Goal: Communication & Community: Answer question/provide support

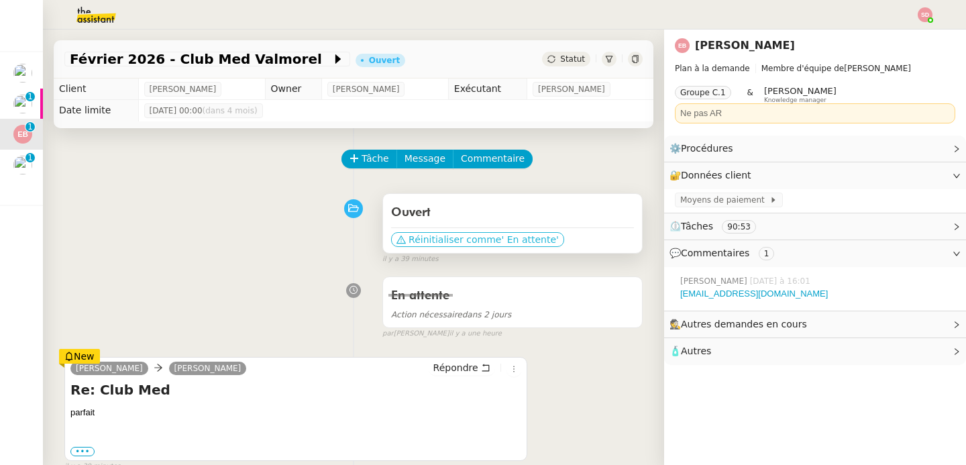
click at [440, 238] on span "Réinitialiser comme" at bounding box center [455, 239] width 93 height 13
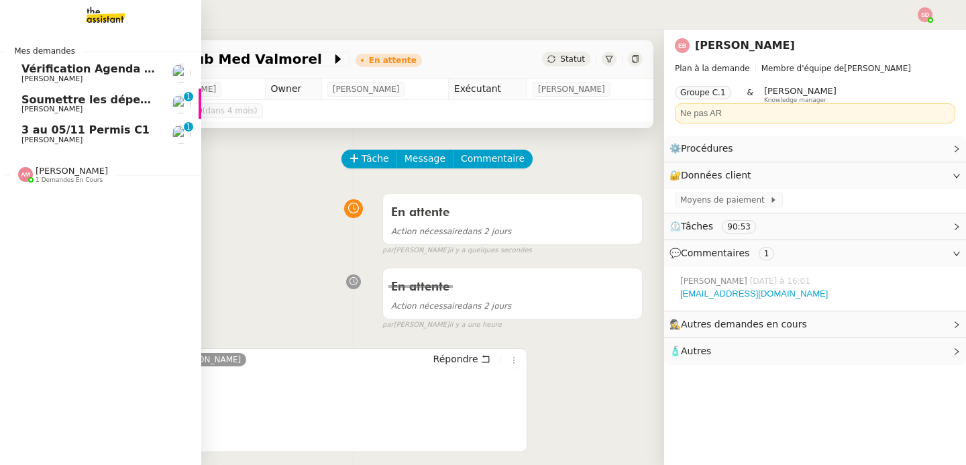
click at [82, 106] on span "[PERSON_NAME]" at bounding box center [89, 109] width 136 height 8
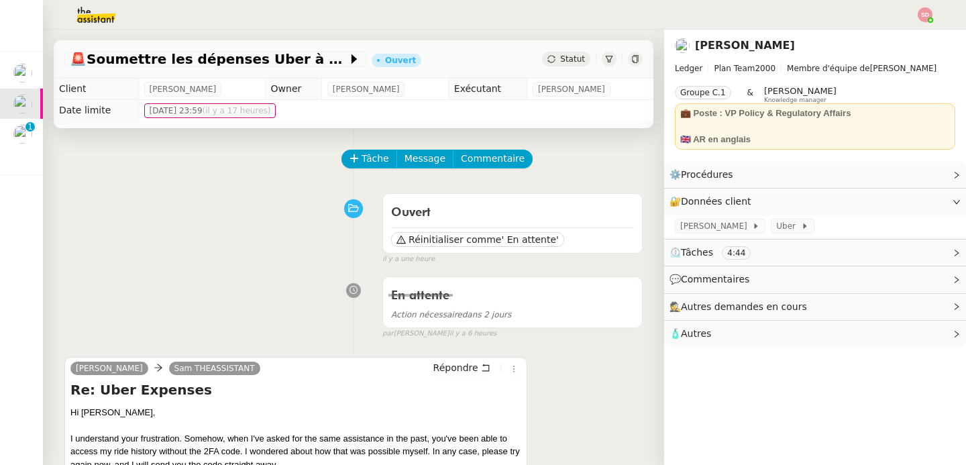
click at [462, 359] on div "[PERSON_NAME] [PERSON_NAME] THEASSISTANT Répondre Re: Uber Expenses Hi [PERSON_…" at bounding box center [295, 471] width 463 height 228
click at [461, 367] on span "Répondre" at bounding box center [456, 367] width 45 height 13
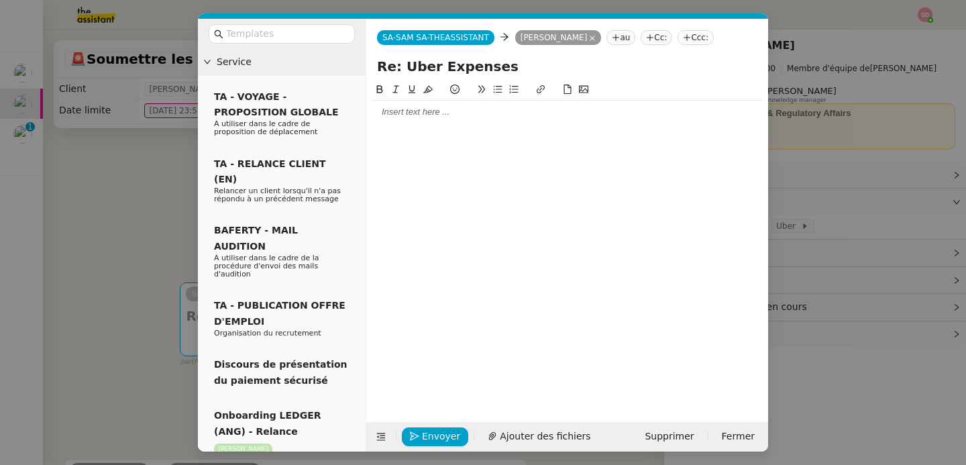
click at [417, 125] on div at bounding box center [567, 241] width 391 height 319
click at [408, 115] on div at bounding box center [567, 112] width 391 height 12
click at [524, 138] on div "Yes, you are right, I was able to connect with your mail" at bounding box center [567, 137] width 391 height 12
click at [649, 134] on div "Yes, you are right, I was able to connect in the past with your mail" at bounding box center [567, 137] width 391 height 12
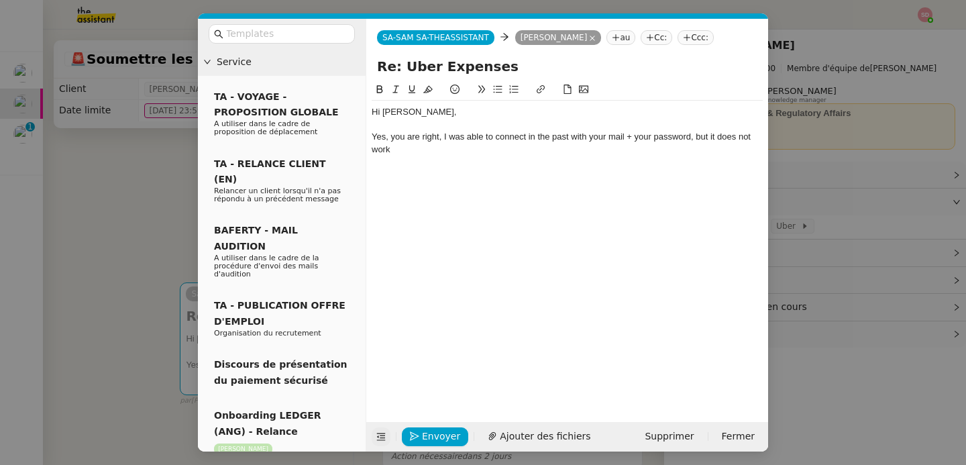
click at [379, 435] on icon at bounding box center [380, 436] width 9 height 9
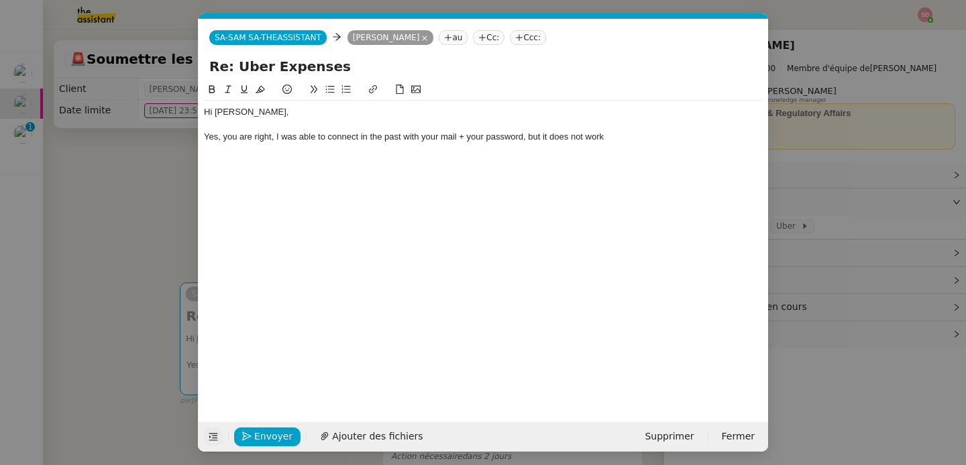
click at [632, 149] on div "Hi [PERSON_NAME], Yes, you are right, I was able to connect in the past with yo…" at bounding box center [483, 241] width 559 height 319
click at [621, 146] on div "Hi [PERSON_NAME], Yes, you are right, I was able to connect in the past with yo…" at bounding box center [483, 125] width 559 height 48
click at [123, 232] on nz-modal-container "Service TA - VOYAGE - PROPOSITION GLOBALE A utiliser dans le cadre de propositi…" at bounding box center [483, 232] width 966 height 465
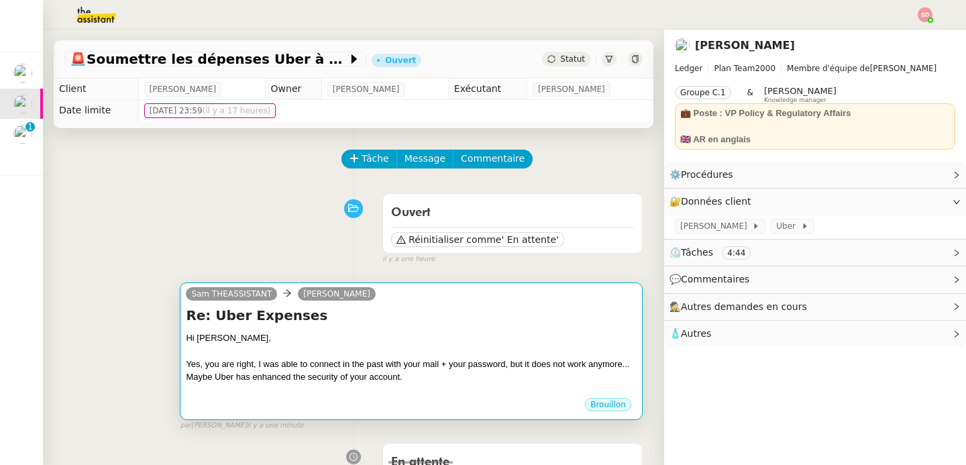
click at [363, 338] on div "Hi [PERSON_NAME]," at bounding box center [411, 338] width 451 height 13
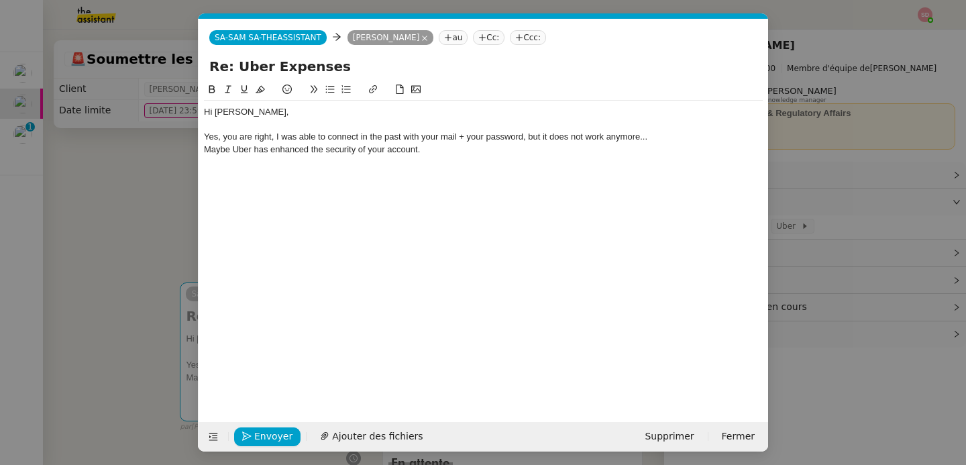
scroll to position [0, 28]
click at [440, 146] on div "Maybe Uber has enhanced the security of your account." at bounding box center [483, 150] width 559 height 12
click at [267, 436] on span "Envoyer" at bounding box center [273, 436] width 38 height 15
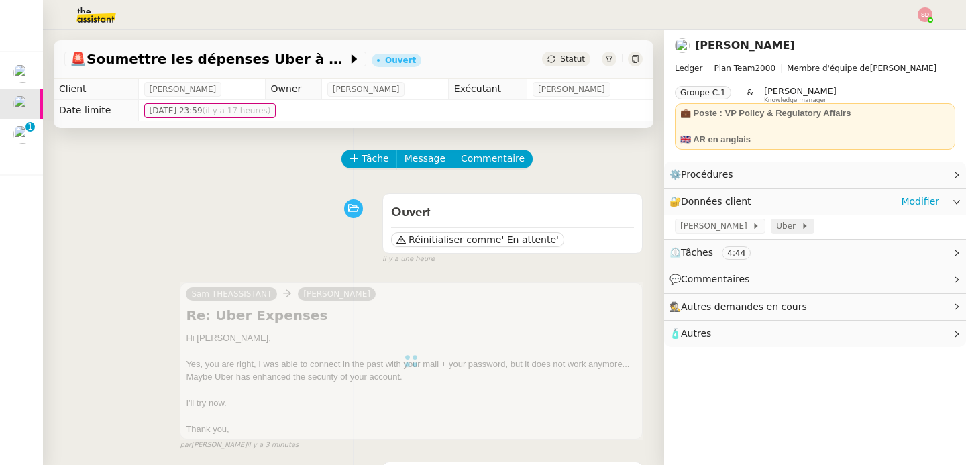
click at [776, 221] on span "Uber" at bounding box center [788, 225] width 24 height 13
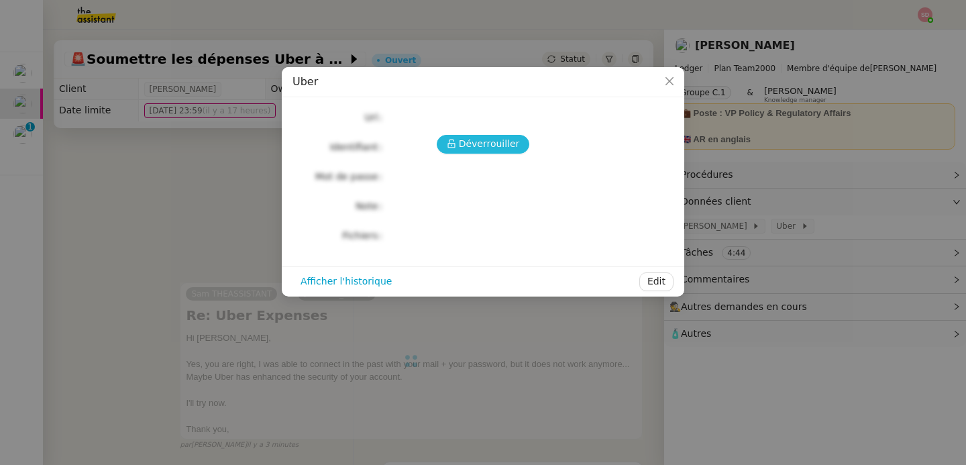
click at [467, 144] on span "Déverrouiller" at bounding box center [489, 143] width 61 height 15
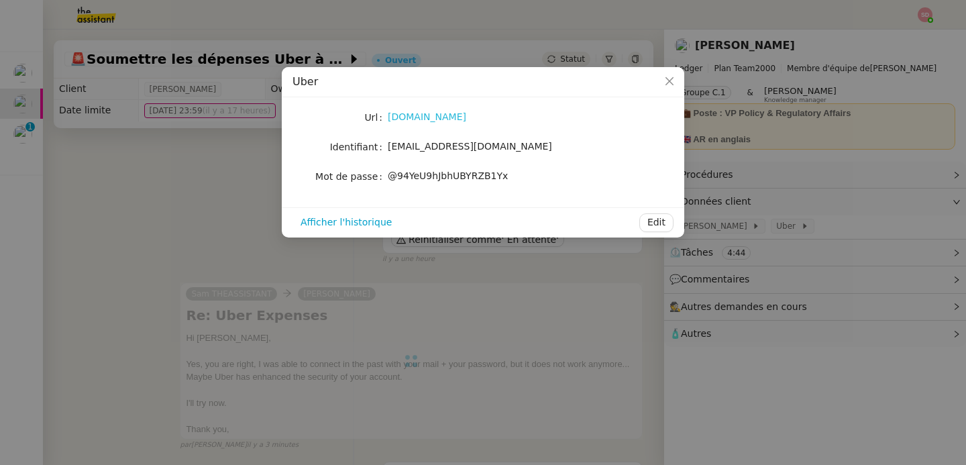
click at [405, 121] on link "[DOMAIN_NAME]" at bounding box center [427, 116] width 79 height 11
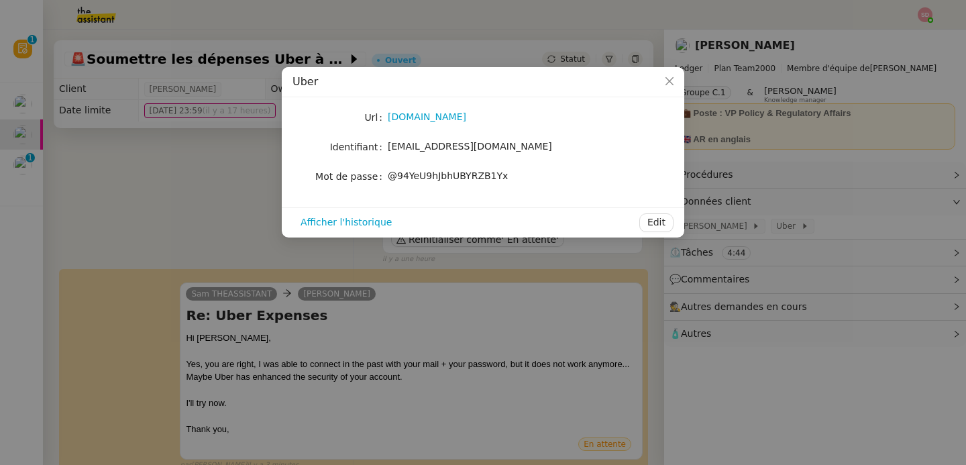
click at [408, 148] on span "[EMAIL_ADDRESS][DOMAIN_NAME]" at bounding box center [470, 146] width 164 height 11
copy span "[EMAIL_ADDRESS][DOMAIN_NAME]"
click at [228, 193] on nz-modal-container "Uber Url [DOMAIN_NAME] Identifiant [EMAIL_ADDRESS][DOMAIN_NAME] Mot de passe [S…" at bounding box center [483, 232] width 966 height 465
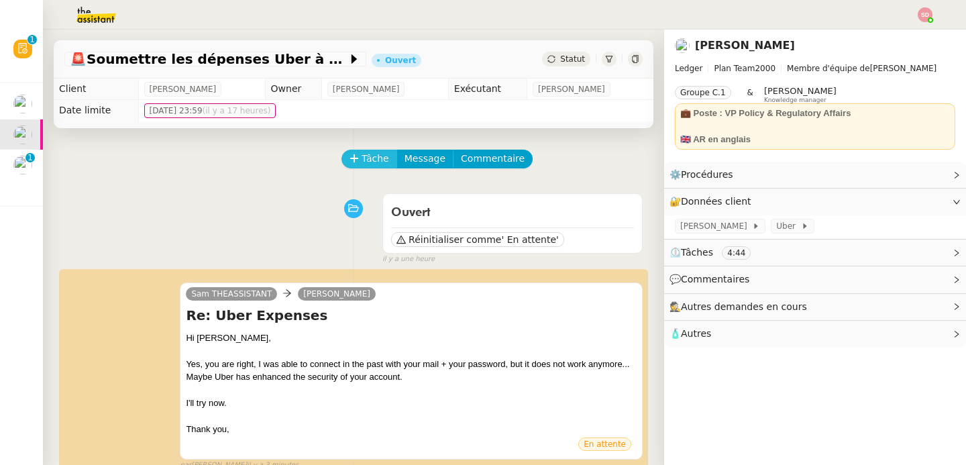
click at [364, 164] on span "Tâche" at bounding box center [376, 158] width 28 height 15
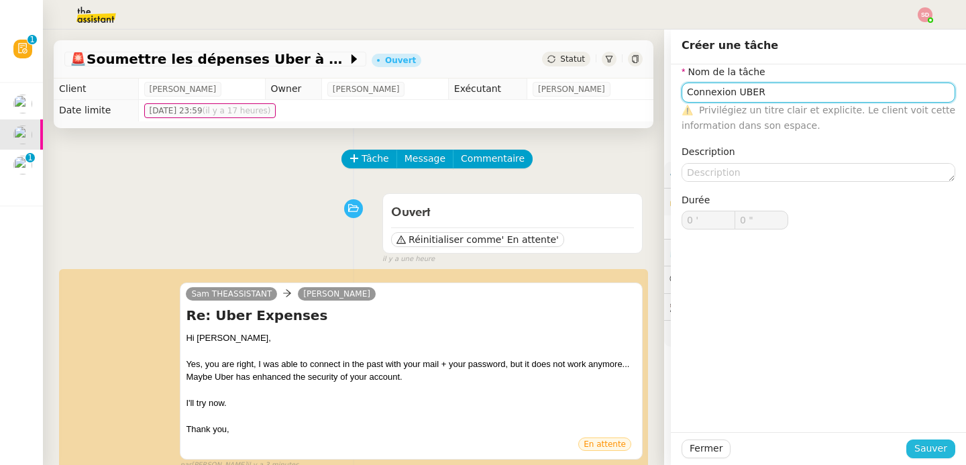
type input "Connexion UBER"
click at [920, 446] on span "Sauver" at bounding box center [931, 448] width 33 height 15
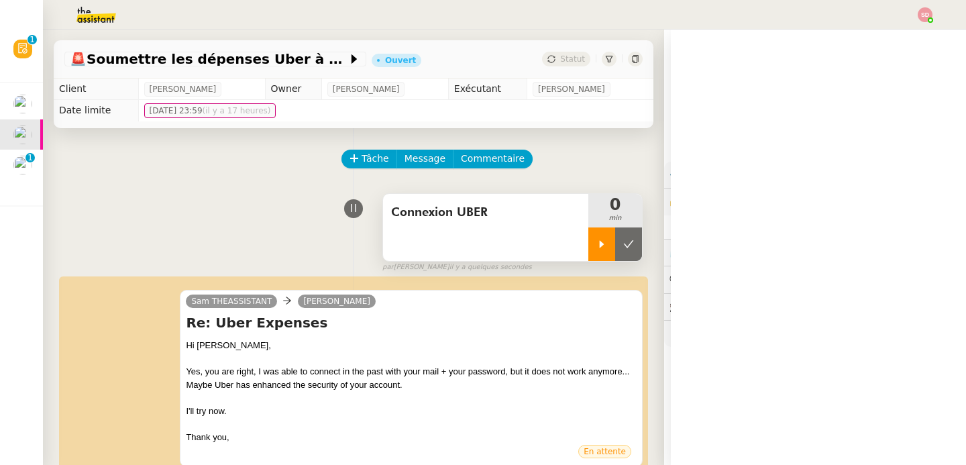
click at [601, 239] on icon at bounding box center [602, 244] width 11 height 11
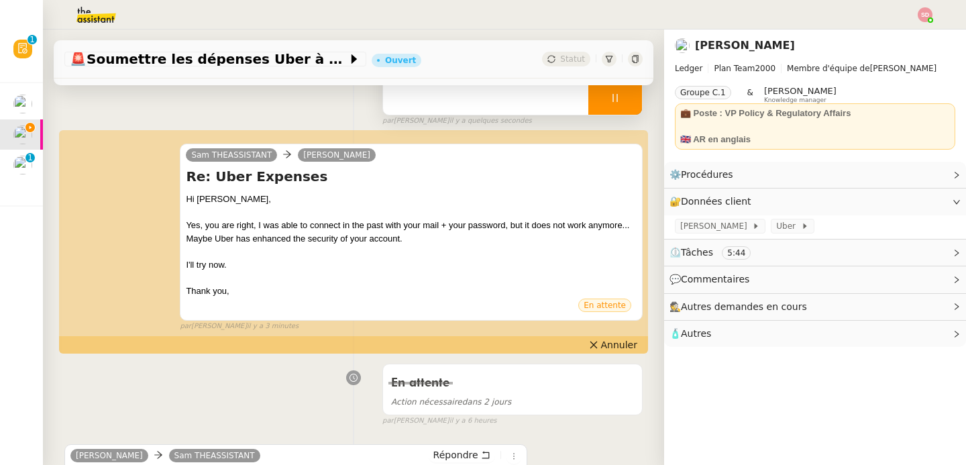
scroll to position [179, 0]
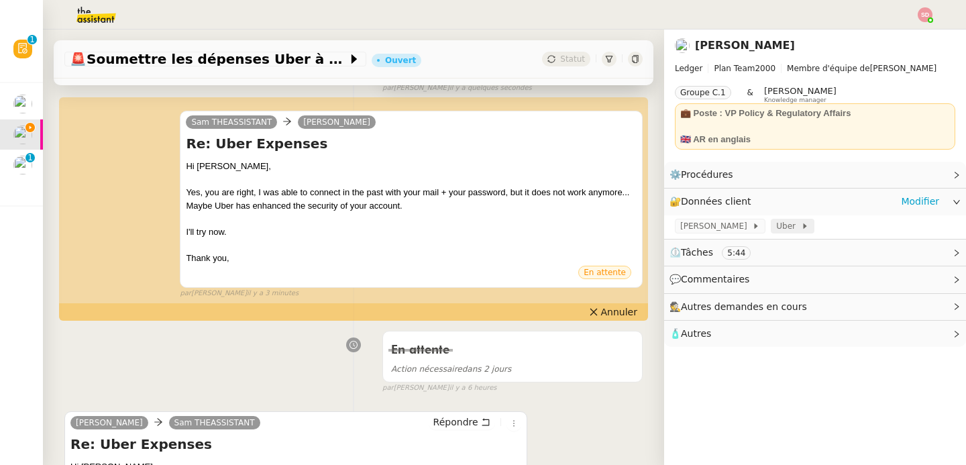
click at [776, 224] on span "Uber" at bounding box center [788, 225] width 24 height 13
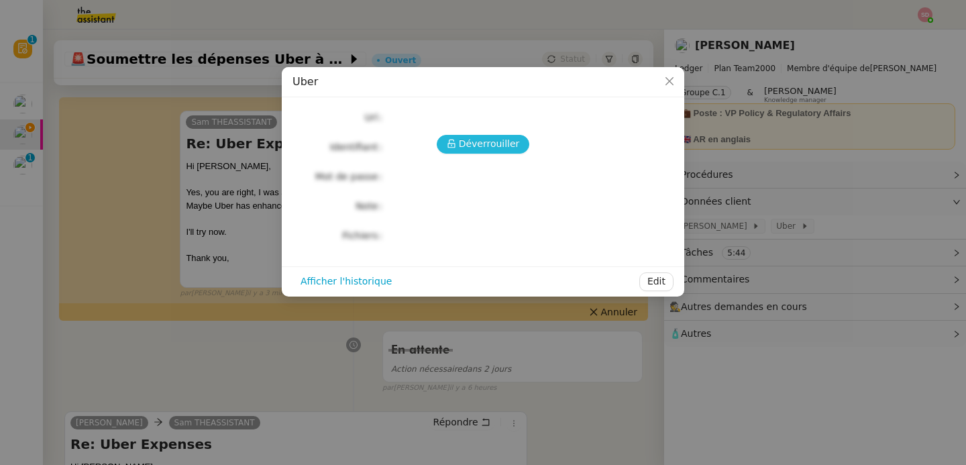
click at [451, 138] on button "Déverrouiller" at bounding box center [483, 144] width 93 height 19
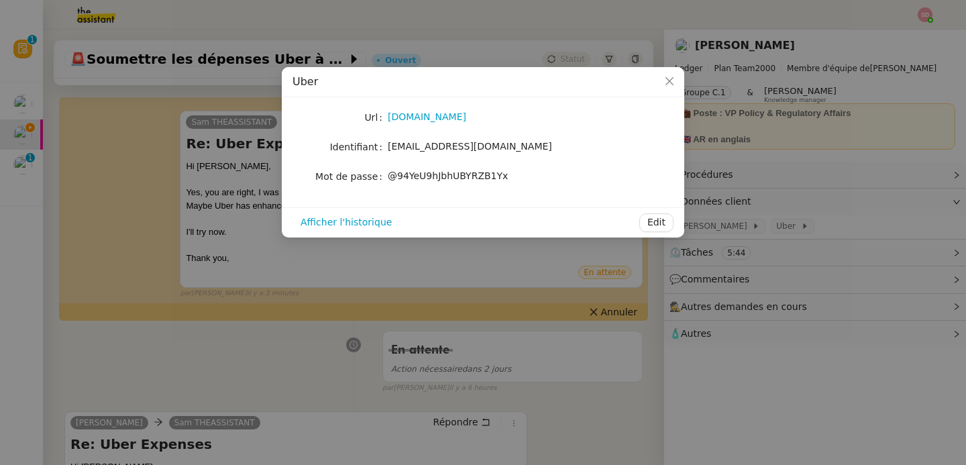
click at [444, 146] on span "[EMAIL_ADDRESS][DOMAIN_NAME]" at bounding box center [470, 146] width 164 height 11
copy span "[EMAIL_ADDRESS][DOMAIN_NAME]"
click at [455, 172] on span "@94YeU9hJbhUBYRZB1Yx" at bounding box center [448, 175] width 120 height 11
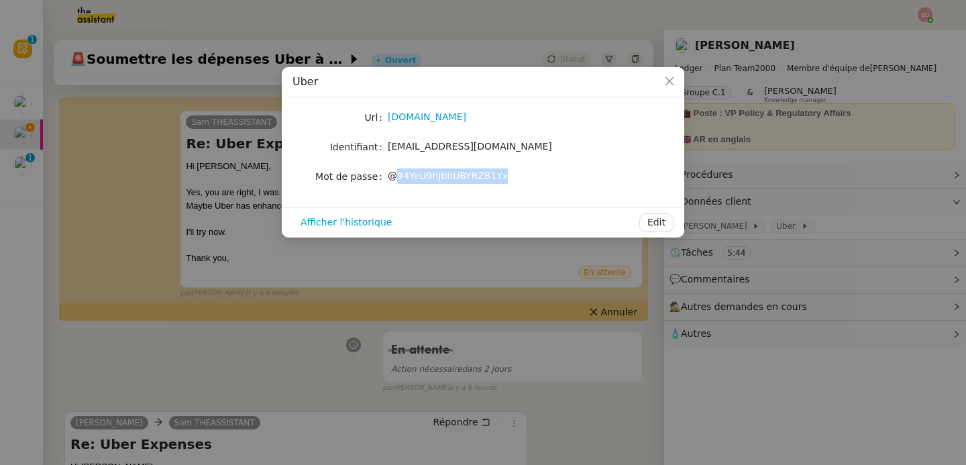
click at [455, 172] on span "@94YeU9hJbhUBYRZB1Yx" at bounding box center [448, 175] width 120 height 11
copy div "@94YeU9hJbhUBYRZB1Yx Afficher l'historique Edit"
click at [187, 244] on nz-modal-container "Uber Url [DOMAIN_NAME] Identifiant [EMAIL_ADDRESS][DOMAIN_NAME] Mot de passe [S…" at bounding box center [483, 232] width 966 height 465
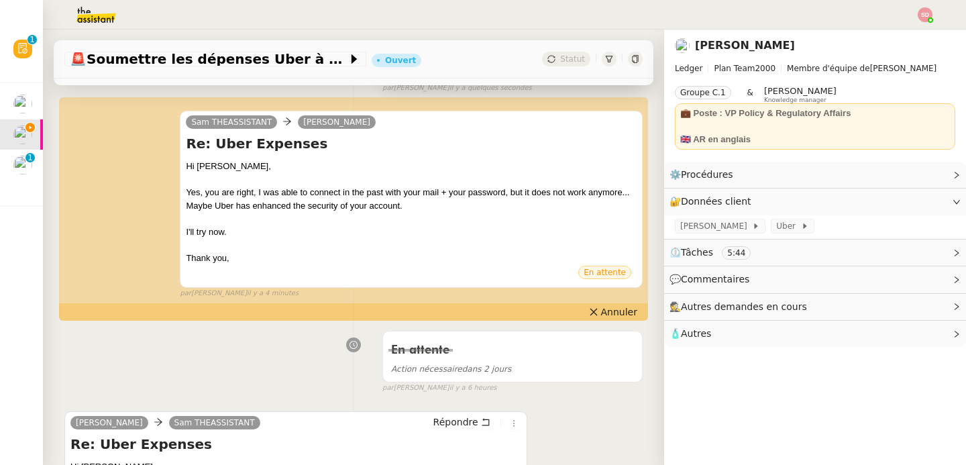
click at [638, 58] on icon at bounding box center [635, 59] width 8 height 8
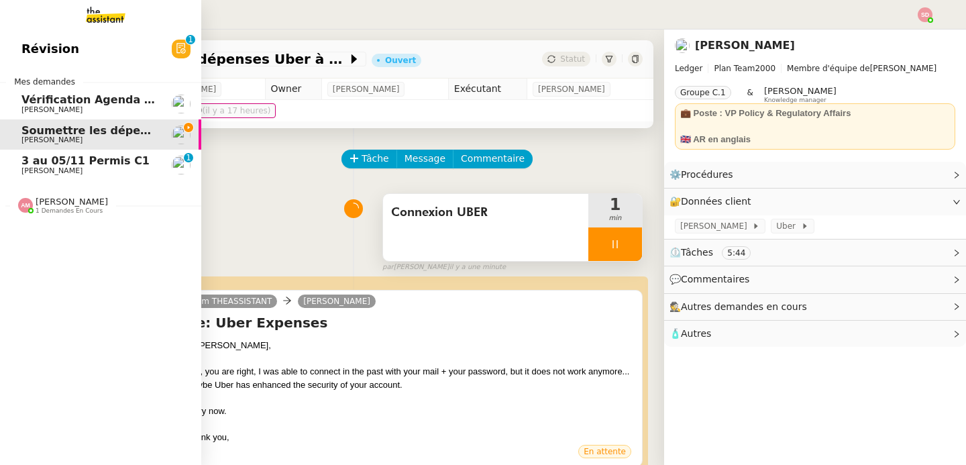
click at [13, 175] on link "3 au 05/11 Permis C1 [PERSON_NAME] 0 1 2 3 4 5 6 7 8 9" at bounding box center [100, 165] width 201 height 31
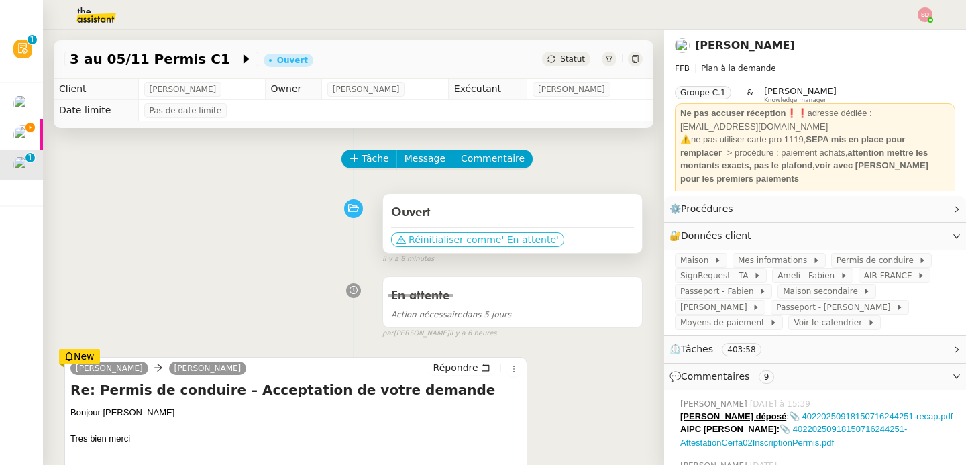
click at [505, 241] on span "' En attente'" at bounding box center [529, 239] width 57 height 13
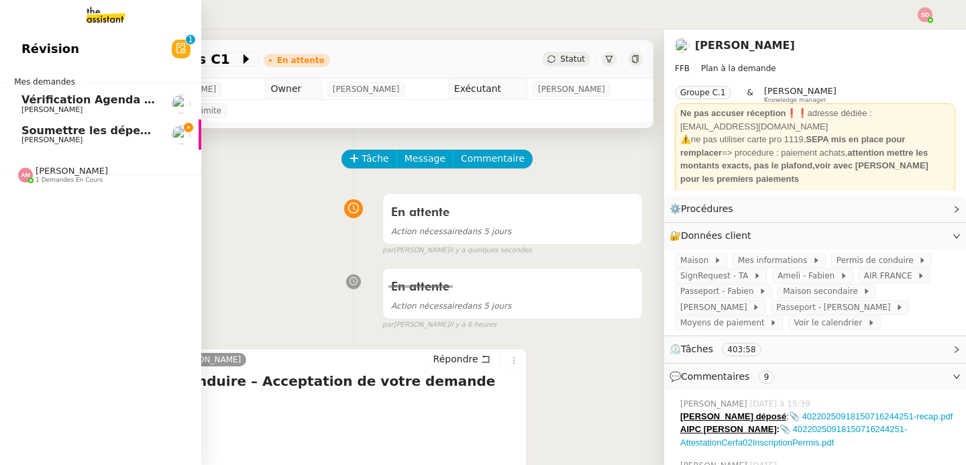
click at [26, 103] on span "Vérification Agenda + Chat + Wagram (9h et 14h)" at bounding box center [171, 99] width 301 height 13
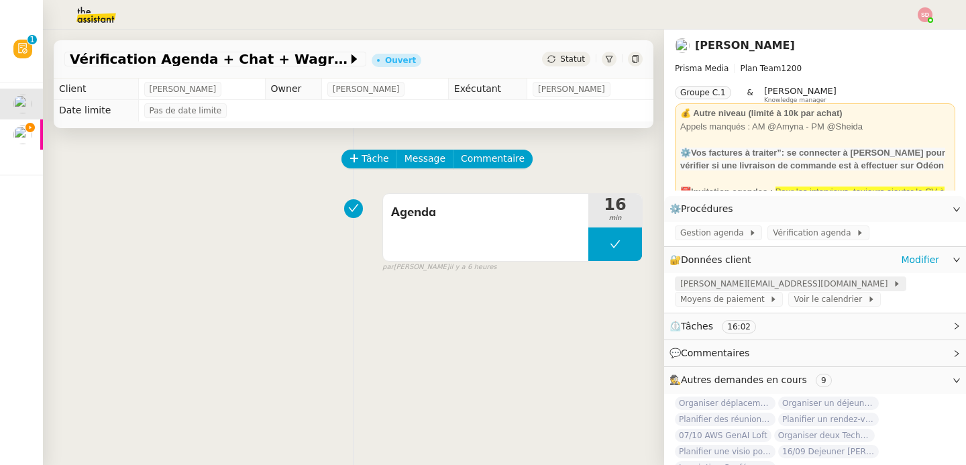
click at [744, 286] on span "[PERSON_NAME][EMAIL_ADDRESS][DOMAIN_NAME]" at bounding box center [786, 283] width 213 height 13
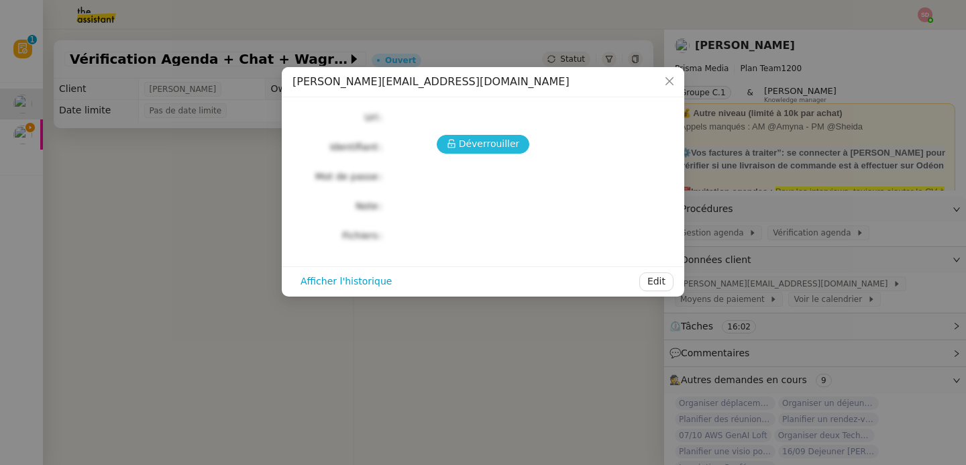
click at [450, 142] on icon at bounding box center [451, 143] width 9 height 9
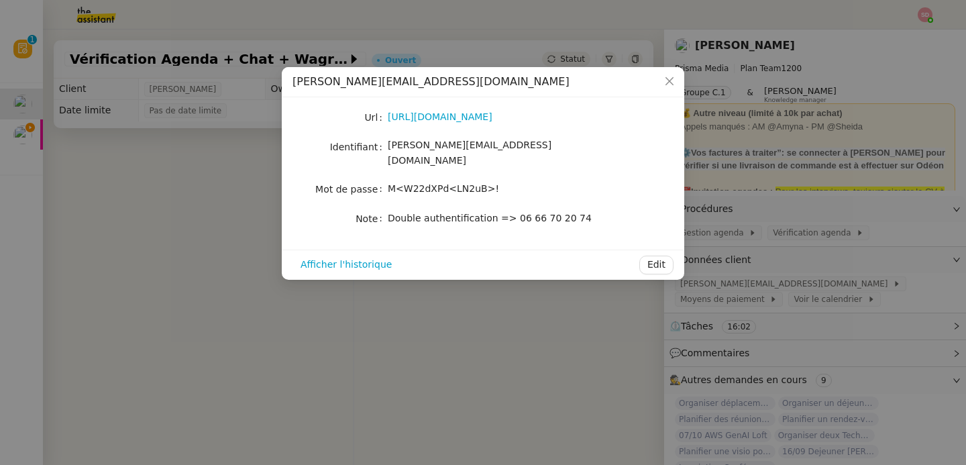
click at [458, 186] on div "Url [URL][DOMAIN_NAME] Identifiant [EMAIL_ADDRESS][DOMAIN_NAME] Mot de passe M<…" at bounding box center [483, 168] width 381 height 120
click at [455, 183] on span "M<W22dXPd<LN2uB>!" at bounding box center [443, 188] width 111 height 11
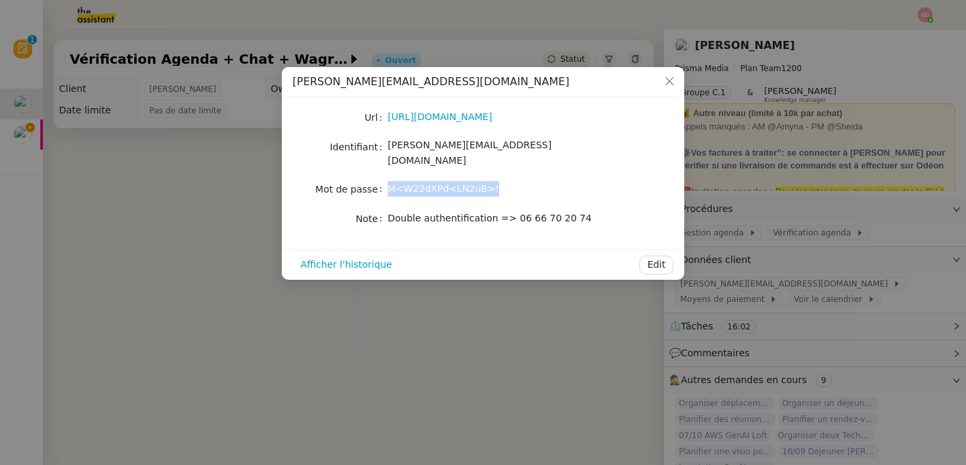
click at [455, 183] on span "M<W22dXPd<LN2uB>!" at bounding box center [443, 188] width 111 height 11
copy span "M<W22dXPd<LN2uB>!"
click at [75, 181] on nz-modal-container "[PERSON_NAME][EMAIL_ADDRESS][DOMAIN_NAME] Url [URL][DOMAIN_NAME] Identifiant [E…" at bounding box center [483, 232] width 966 height 465
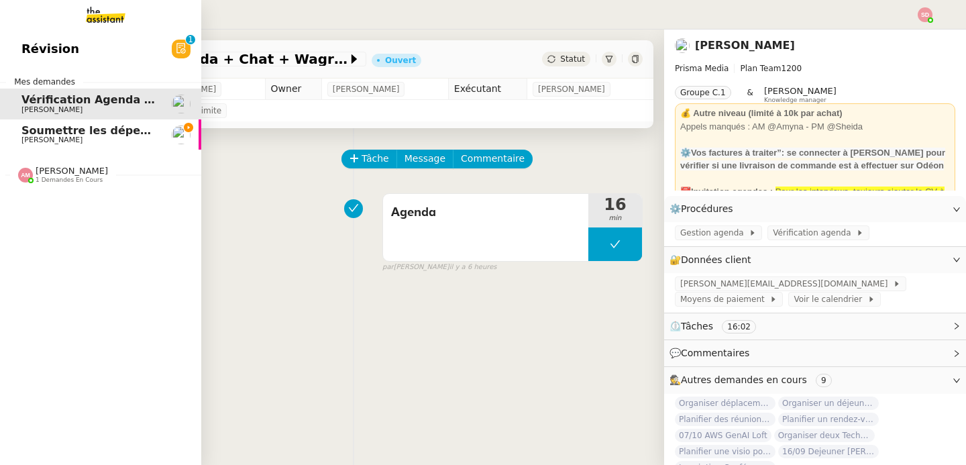
click at [31, 138] on span "[PERSON_NAME]" at bounding box center [51, 140] width 61 height 9
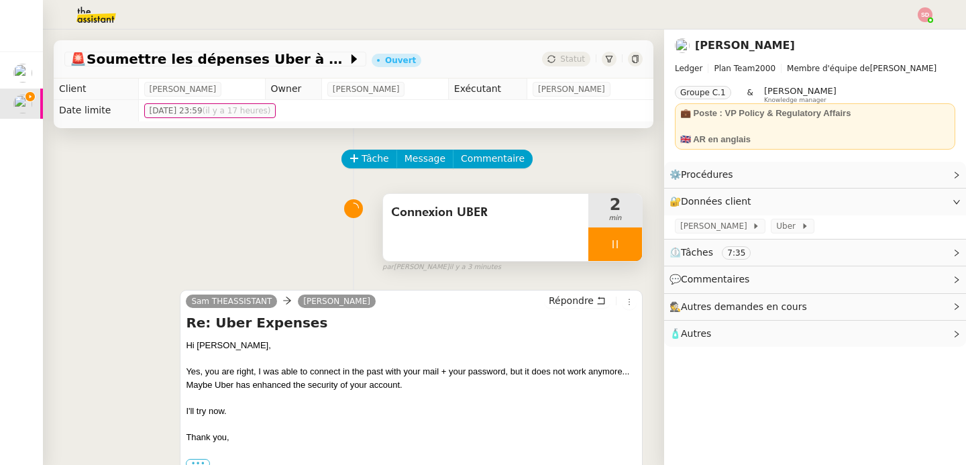
click at [627, 252] on div at bounding box center [616, 244] width 54 height 34
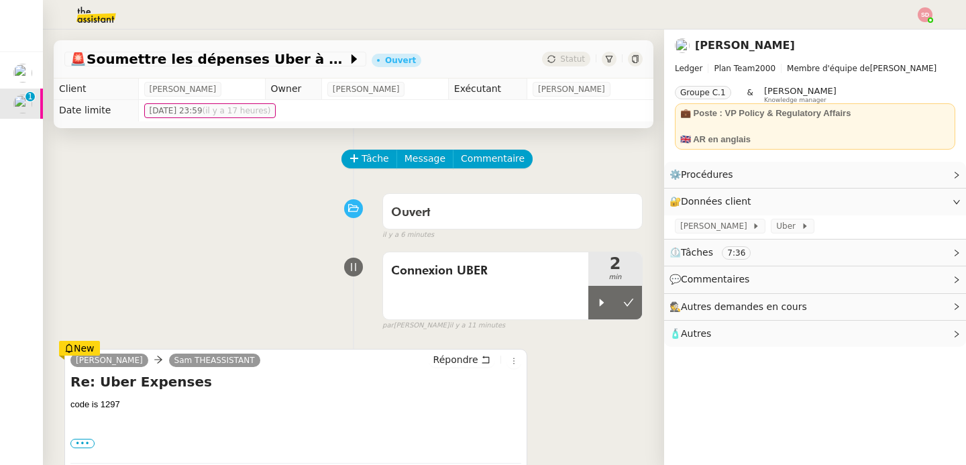
click at [117, 220] on div "Ouvert false il y a 6 minutes" at bounding box center [353, 214] width 578 height 54
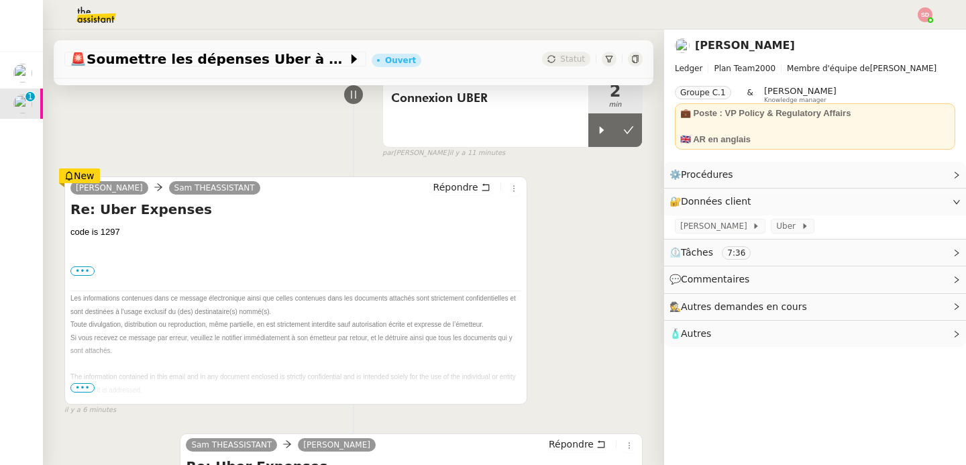
scroll to position [174, 0]
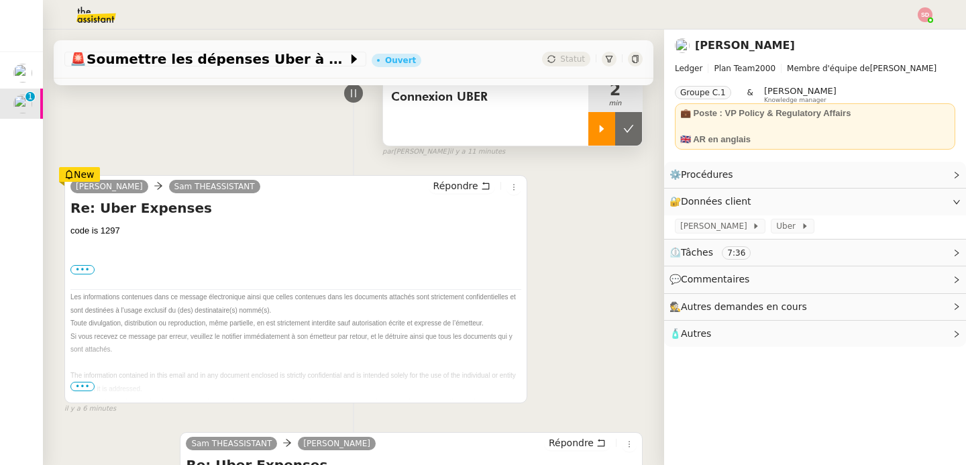
click at [594, 127] on div at bounding box center [602, 129] width 27 height 34
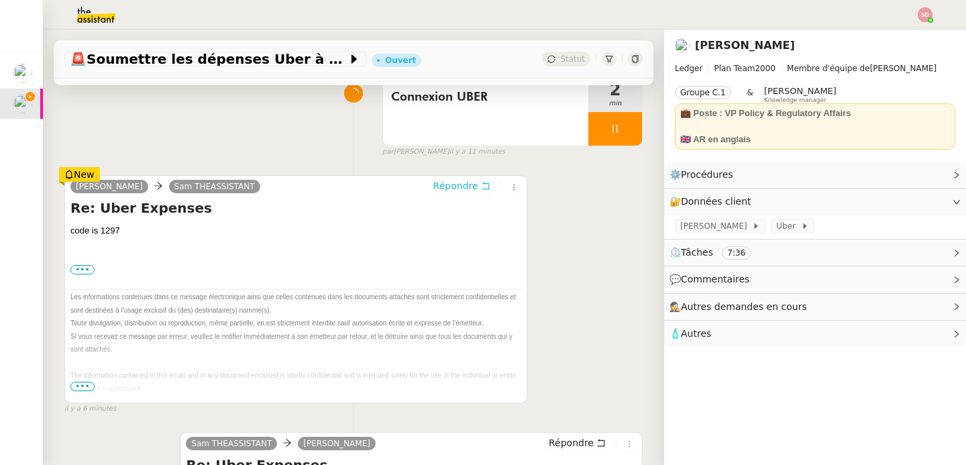
click at [466, 190] on span "Répondre" at bounding box center [456, 185] width 45 height 13
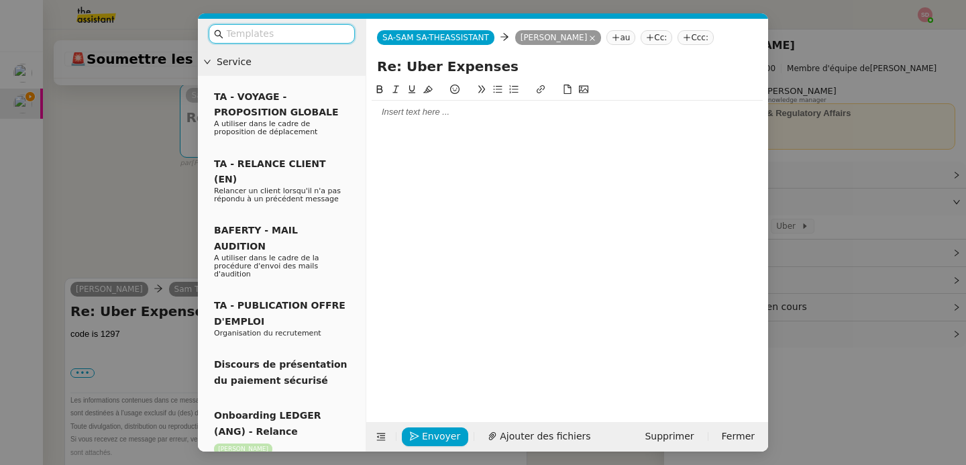
click at [117, 191] on nz-modal-container "Service TA - VOYAGE - PROPOSITION GLOBALE A utiliser dans le cadre de propositi…" at bounding box center [483, 232] width 966 height 465
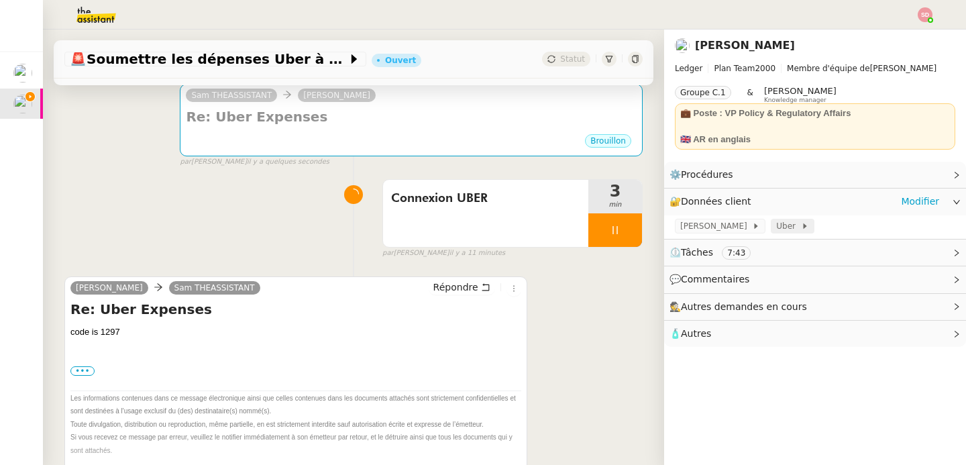
click at [776, 228] on span "Uber" at bounding box center [788, 225] width 24 height 13
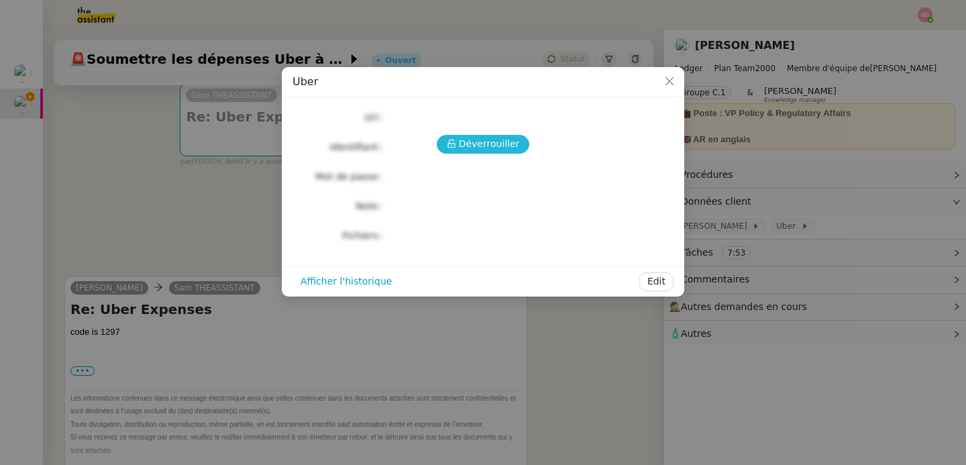
click at [459, 139] on button "Déverrouiller" at bounding box center [483, 144] width 93 height 19
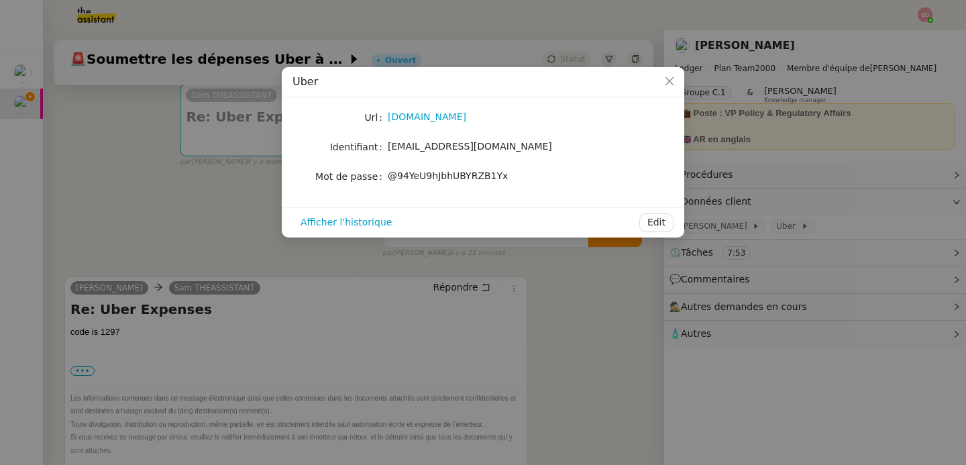
click at [454, 147] on span "[EMAIL_ADDRESS][DOMAIN_NAME]" at bounding box center [470, 146] width 164 height 11
copy span "[EMAIL_ADDRESS][DOMAIN_NAME]"
click at [99, 191] on nz-modal-container "Uber Url [DOMAIN_NAME] Identifiant [EMAIL_ADDRESS][DOMAIN_NAME] Mot de passe [S…" at bounding box center [483, 232] width 966 height 465
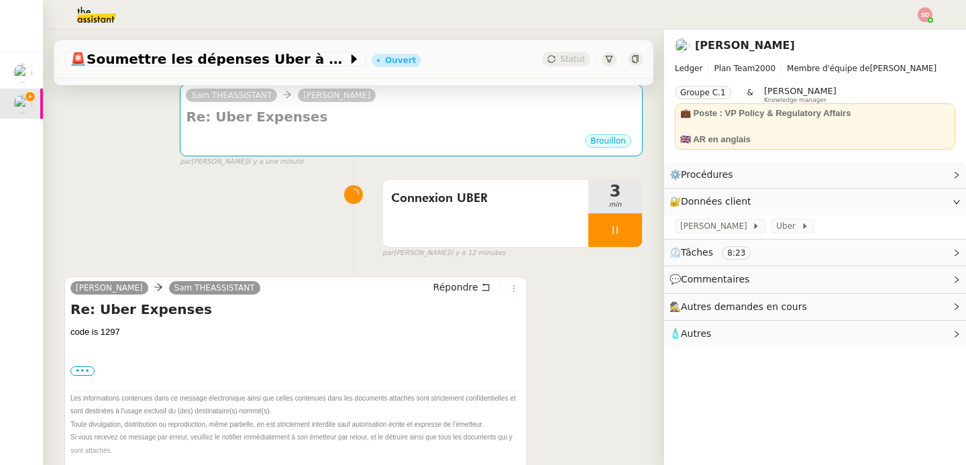
scroll to position [0, 0]
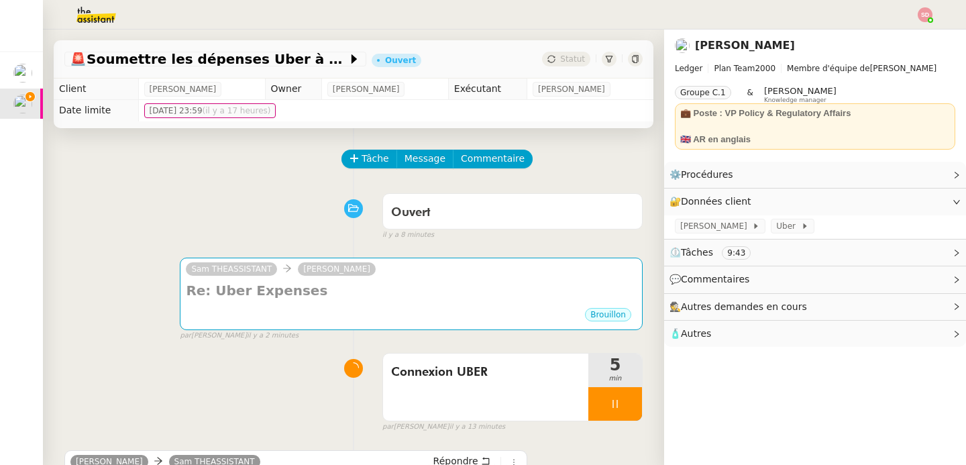
click at [138, 224] on div "Ouvert false il y a 8 minutes" at bounding box center [353, 214] width 578 height 54
click at [626, 409] on div at bounding box center [616, 404] width 54 height 34
click at [626, 409] on icon at bounding box center [628, 404] width 11 height 11
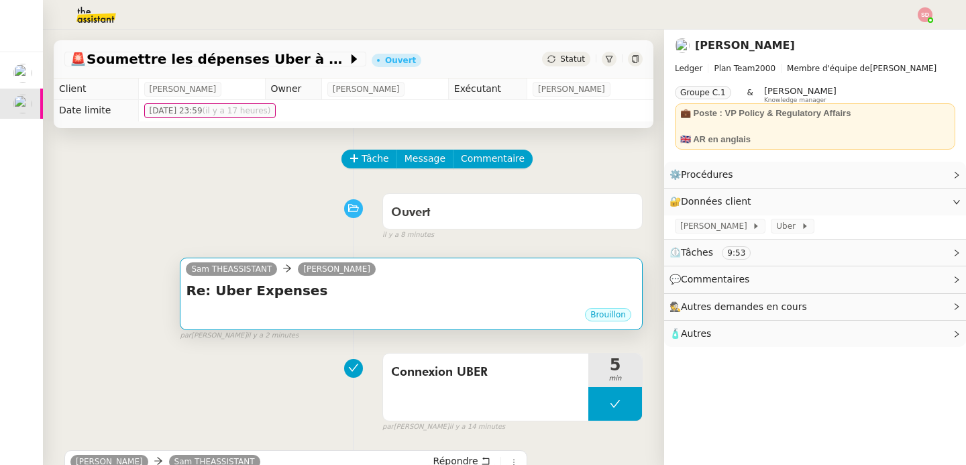
click at [450, 312] on div "Brouillon" at bounding box center [411, 317] width 451 height 20
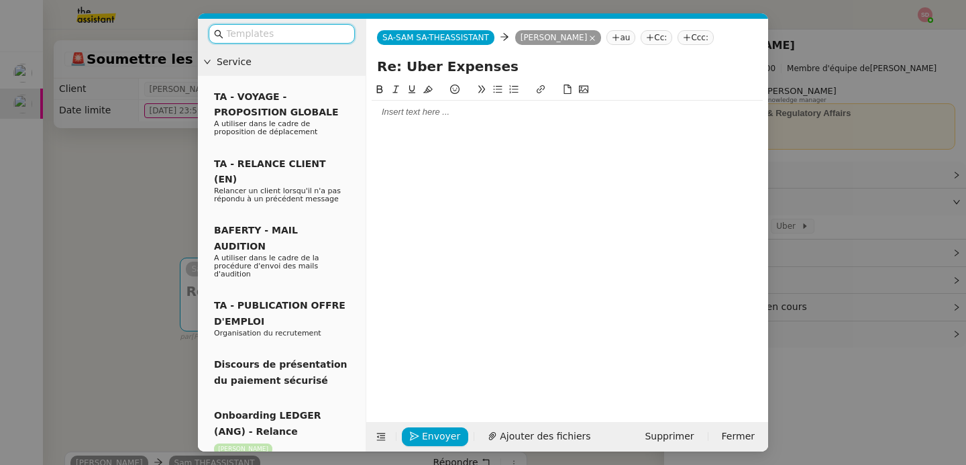
click at [415, 114] on div at bounding box center [567, 112] width 391 height 12
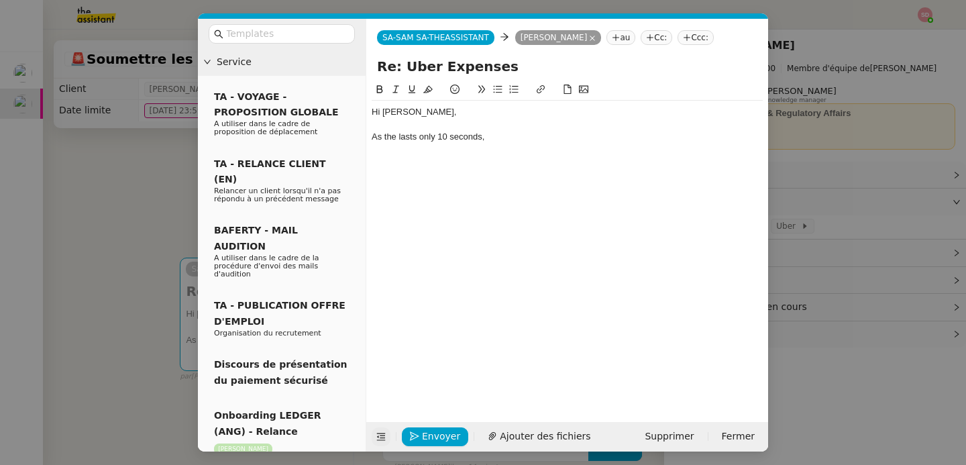
click at [378, 440] on icon at bounding box center [380, 436] width 9 height 9
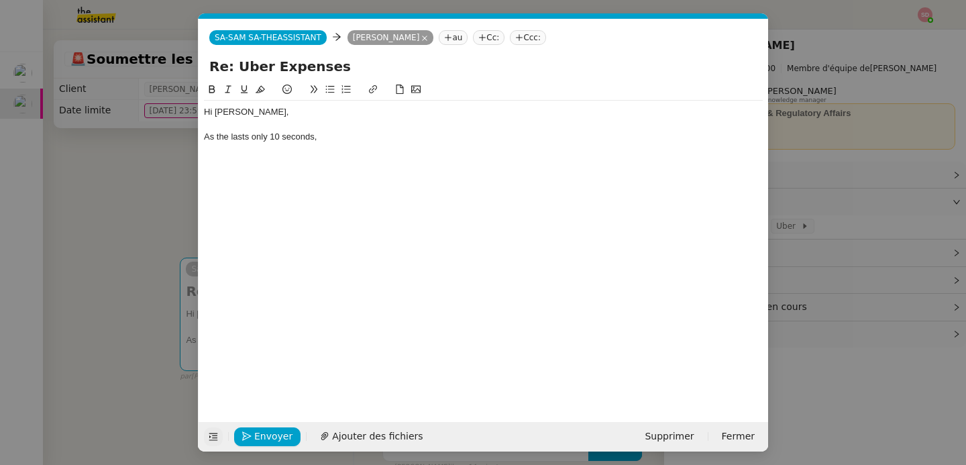
click at [229, 134] on div "As the lasts only 10 seconds," at bounding box center [483, 137] width 559 height 12
click at [368, 138] on div "As the code lasts only 10 seconds," at bounding box center [483, 137] width 559 height 12
click at [344, 135] on div "As the code lasts only 10 seconds, Unfortunately, I cannot receive it on time." at bounding box center [483, 137] width 559 height 12
click at [531, 139] on div "As the code lasts only 10 seconds, unfortunately, I cannot receive it on time." at bounding box center [483, 137] width 559 height 12
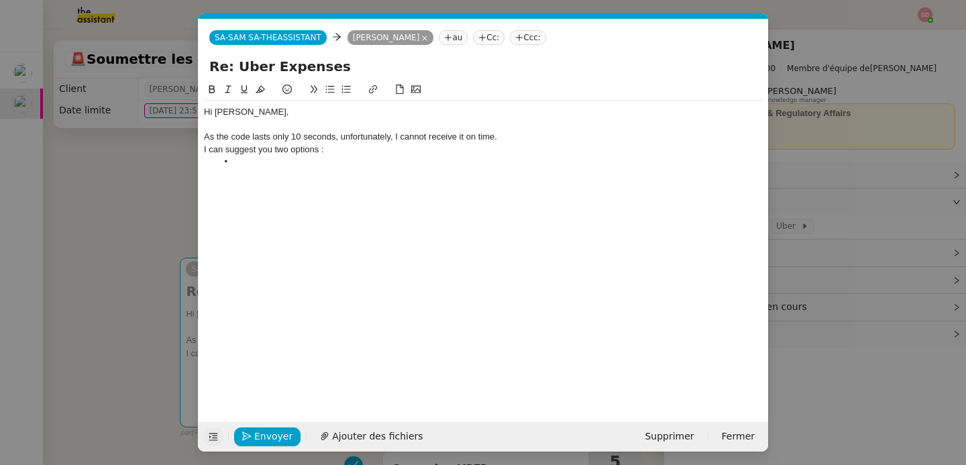
click at [103, 184] on nz-modal-container "Service TA - VOYAGE - PROPOSITION GLOBALE A utiliser dans le cadre de propositi…" at bounding box center [483, 232] width 966 height 465
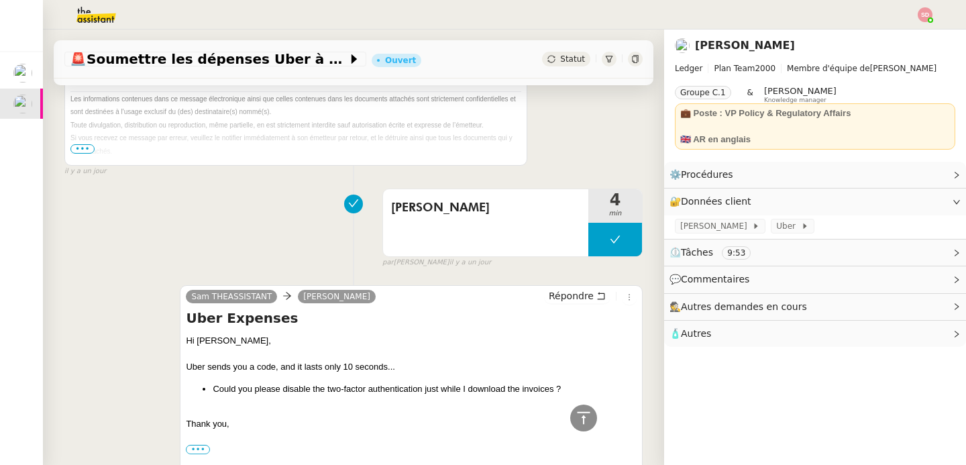
scroll to position [1826, 0]
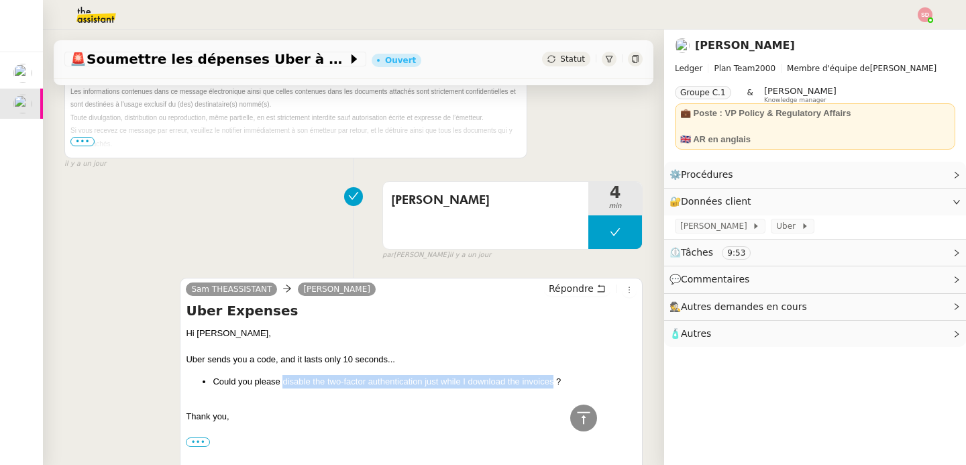
drag, startPoint x: 283, startPoint y: 380, endPoint x: 554, endPoint y: 379, distance: 271.1
click at [554, 379] on li "Could you please disable the two-factor authentication just while I download th…" at bounding box center [425, 381] width 424 height 13
copy li "disable the two-factor authentication just while I download the invoices"
click at [583, 419] on icon at bounding box center [583, 417] width 13 height 12
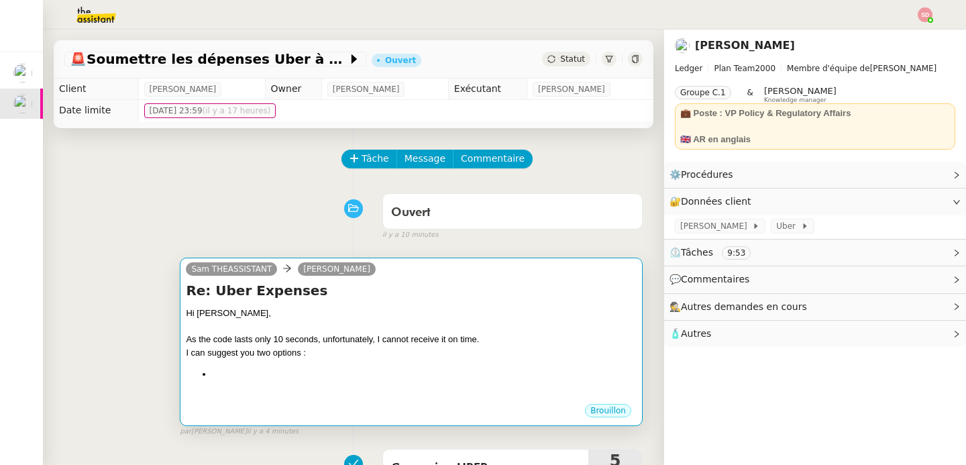
scroll to position [0, 0]
click at [398, 391] on div at bounding box center [411, 396] width 451 height 13
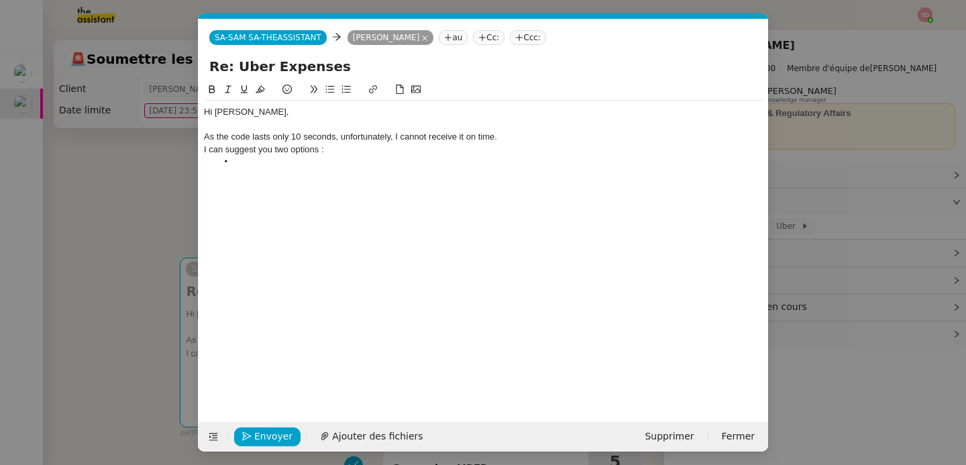
scroll to position [0, 28]
click at [263, 161] on li at bounding box center [490, 162] width 546 height 12
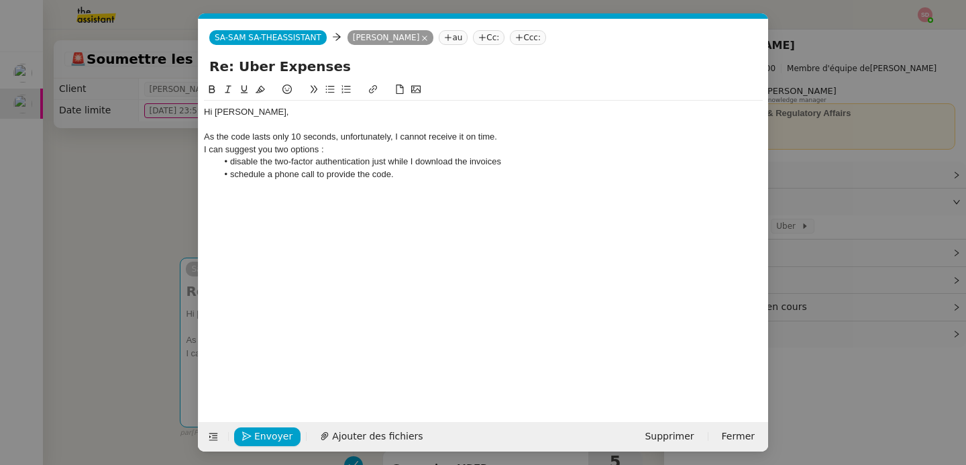
click at [545, 165] on li "disable the two-factor authentication just while I download the invoices" at bounding box center [490, 162] width 546 height 12
click at [317, 178] on li "schedule a phone call to provide the code." at bounding box center [490, 174] width 546 height 12
click at [460, 176] on li "schedule a phone call with me to provide the code." at bounding box center [490, 174] width 546 height 12
click at [229, 176] on li "schedule a phone call with me to provide the code." at bounding box center [490, 174] width 546 height 12
click at [279, 436] on span "Envoyer" at bounding box center [273, 436] width 38 height 15
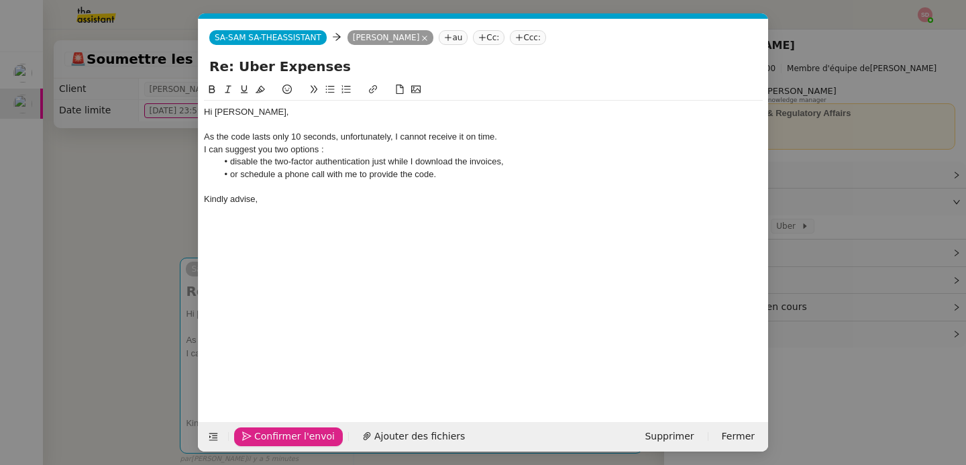
click at [279, 436] on span "Confirmer l'envoi" at bounding box center [294, 436] width 81 height 15
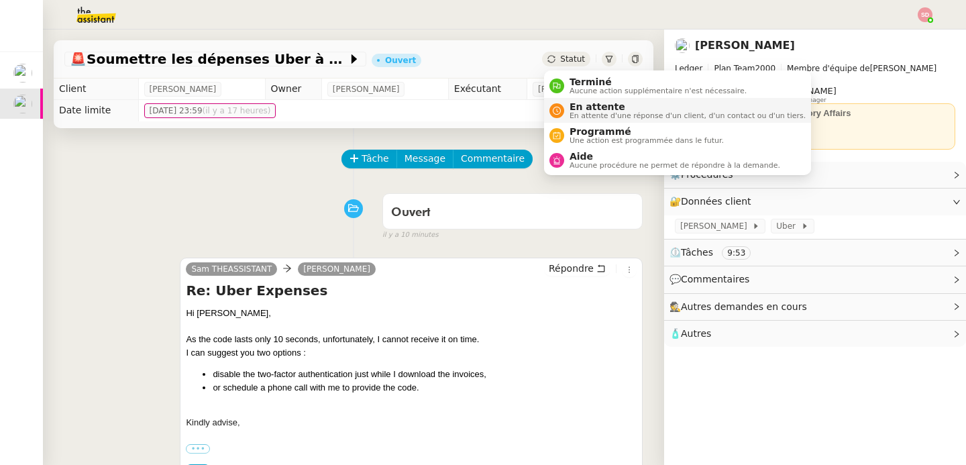
click at [567, 102] on div "En attente En attente d'une réponse d'un client, d'un contact ou d'un tiers." at bounding box center [685, 110] width 242 height 18
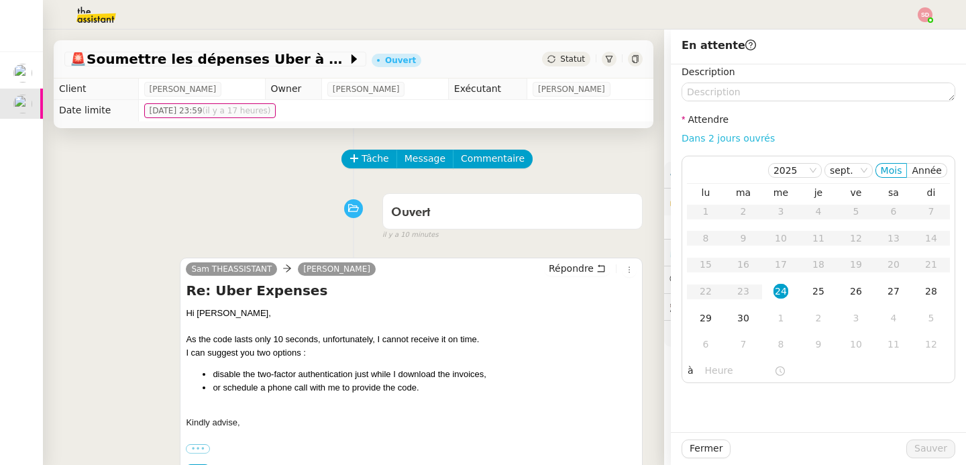
click at [719, 138] on link "Dans 2 jours ouvrés" at bounding box center [728, 138] width 93 height 11
type input "07:00"
click at [931, 442] on span "Sauver" at bounding box center [931, 448] width 33 height 15
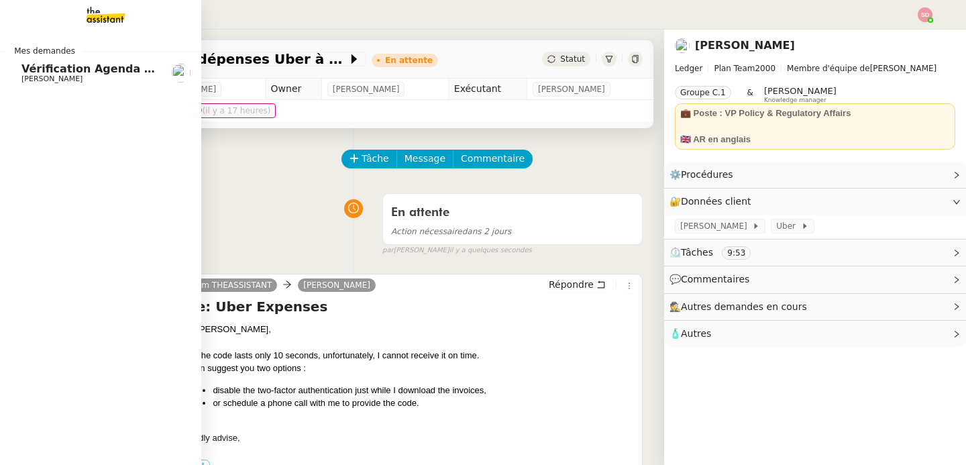
click at [16, 79] on link "Vérification Agenda + Chat + Wagram (9h et 14h) [PERSON_NAME]" at bounding box center [100, 73] width 201 height 31
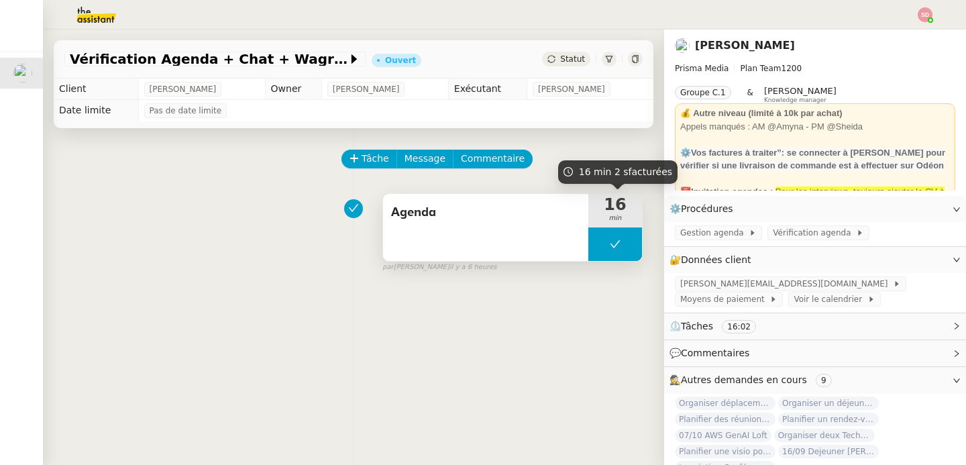
click at [603, 247] on button at bounding box center [616, 244] width 54 height 34
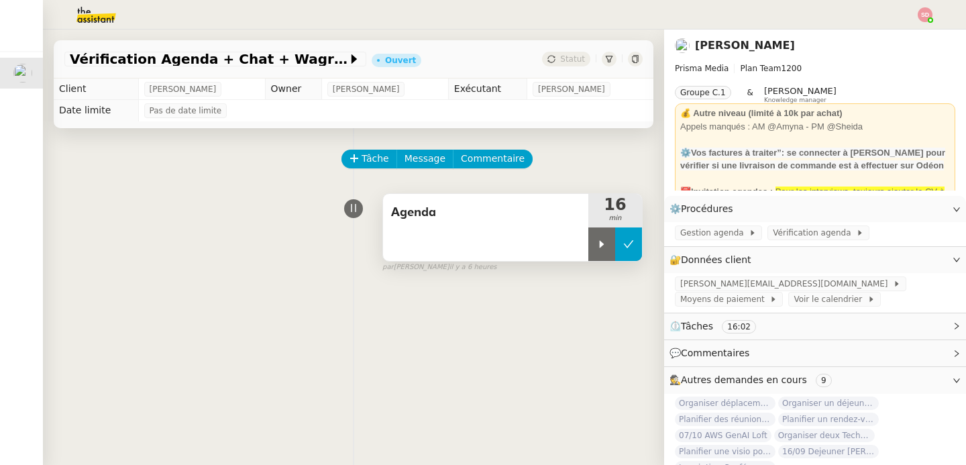
click at [603, 247] on icon at bounding box center [602, 244] width 11 height 11
click at [217, 212] on div "Agenda 16 min false par [PERSON_NAME] il y a 6 heures" at bounding box center [353, 230] width 578 height 86
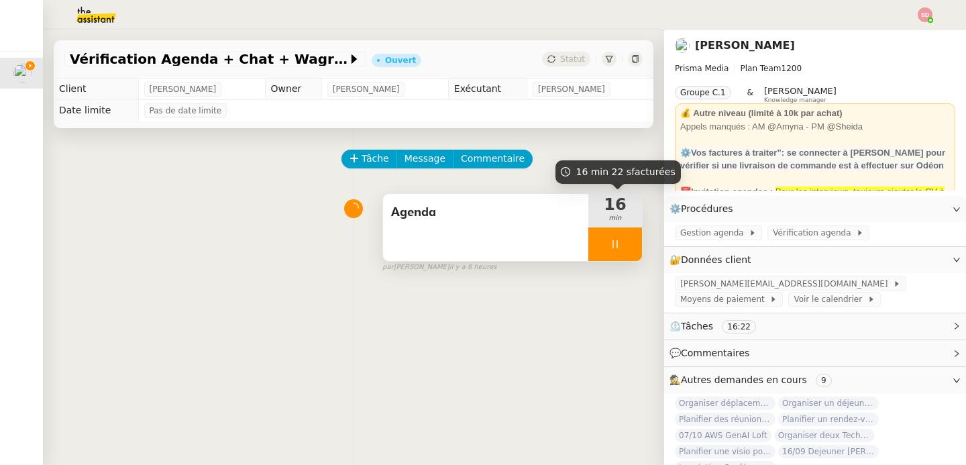
click at [642, 240] on div "Agenda 16 min" at bounding box center [513, 227] width 260 height 68
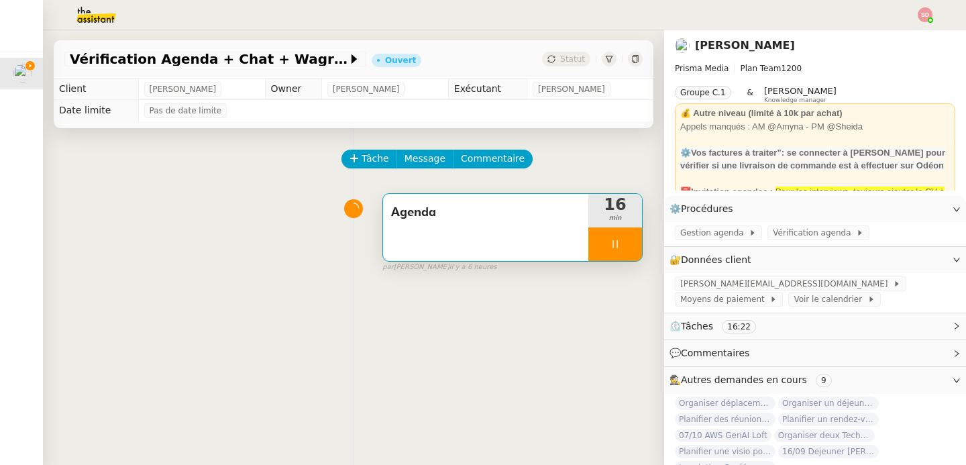
click at [642, 240] on div "Agenda 16 min" at bounding box center [513, 227] width 260 height 68
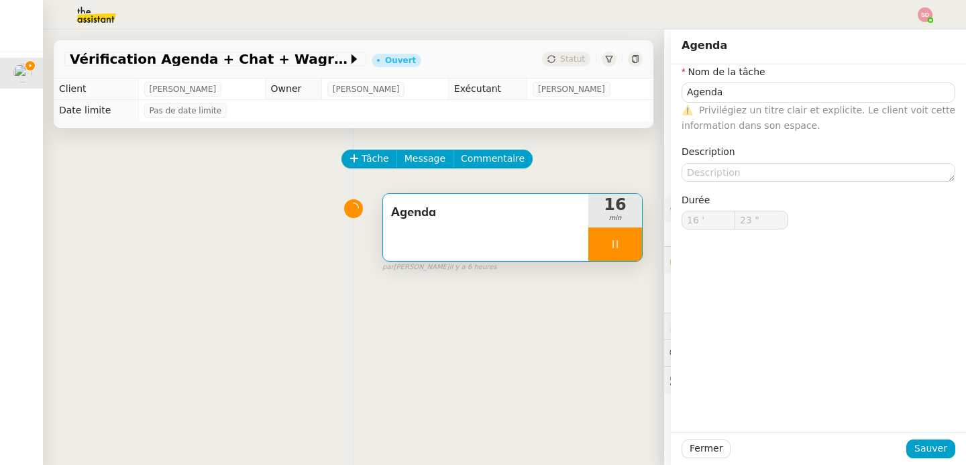
type input "24 ""
click at [620, 242] on icon at bounding box center [615, 244] width 11 height 11
click at [620, 242] on button at bounding box center [628, 244] width 27 height 34
type input "Agenda"
type input "16 '"
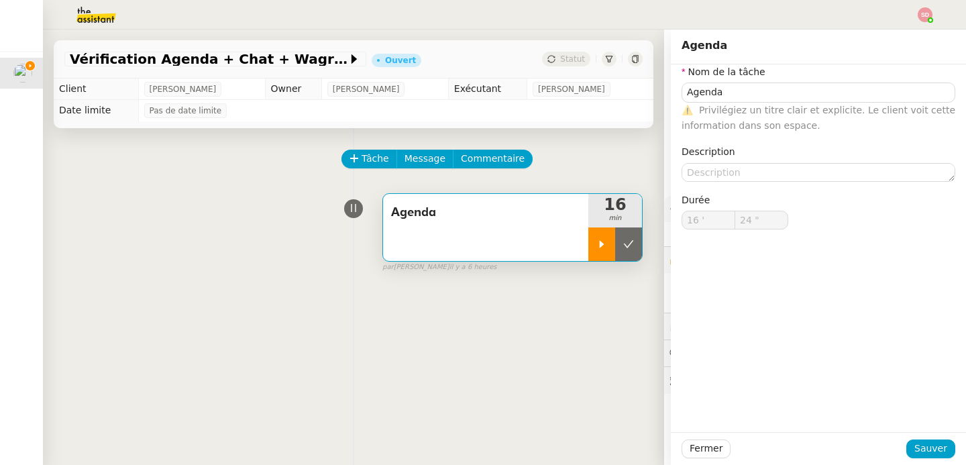
type input "24 ""
type input "Agenda"
type input "16 '"
type input "24 ""
type input "Agenda"
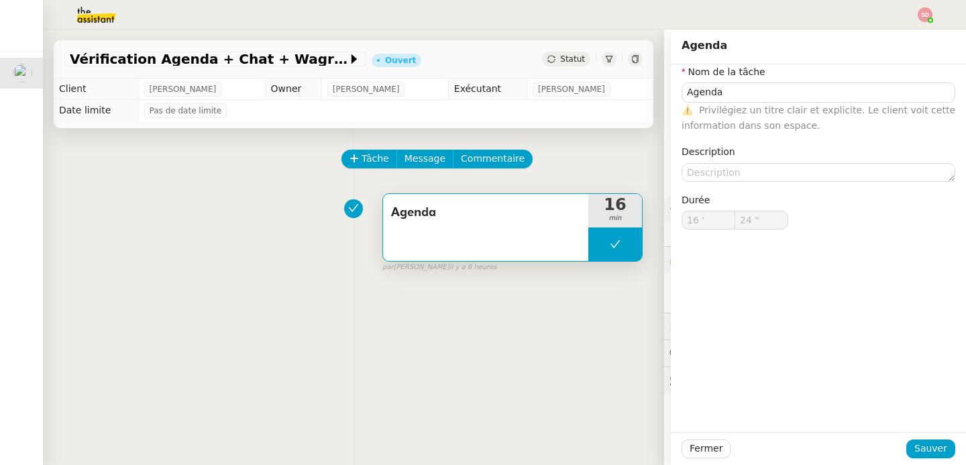
type input "16 '"
type input "24 ""
type input "Agenda"
type input "16 '"
type input "24 ""
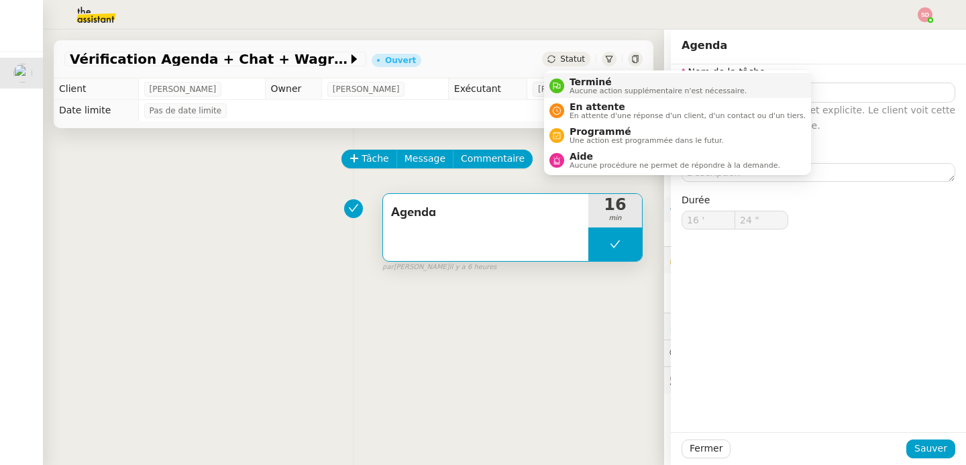
click at [560, 91] on nz-avatar at bounding box center [557, 86] width 15 height 15
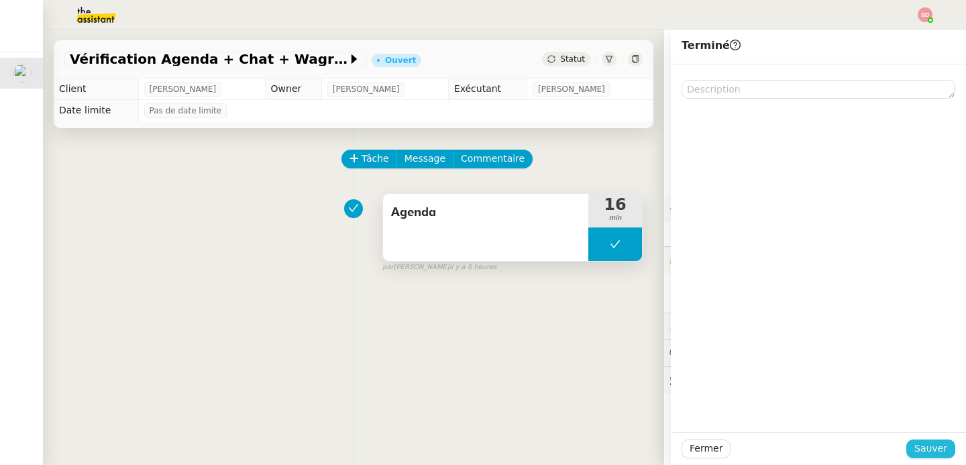
click at [953, 448] on button "Sauver" at bounding box center [931, 449] width 49 height 19
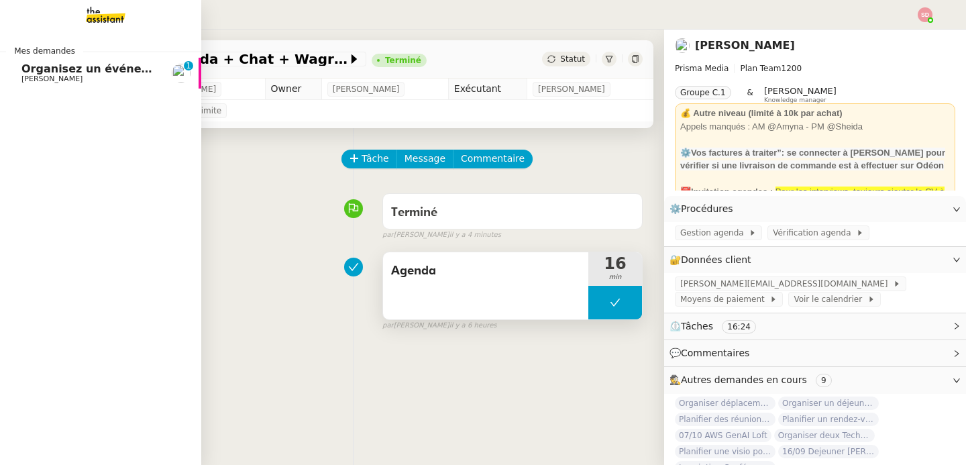
click at [48, 71] on span "Organisez un événement" at bounding box center [96, 68] width 151 height 13
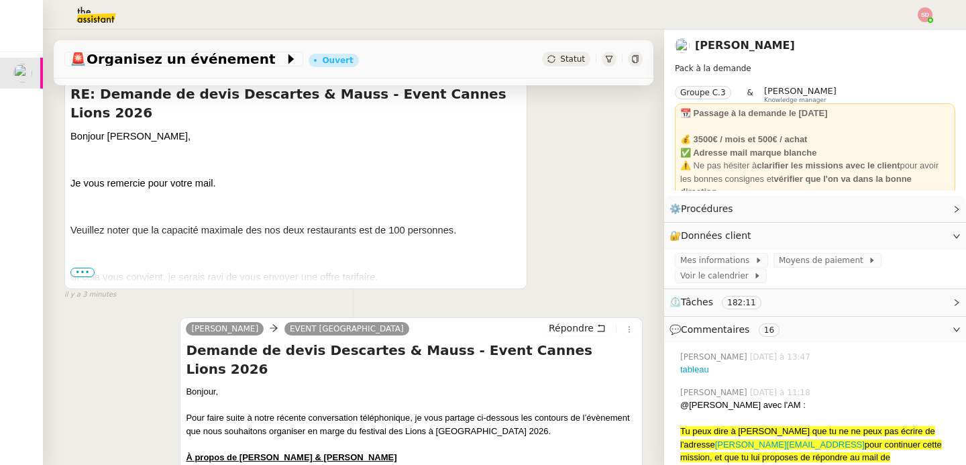
scroll to position [298, 0]
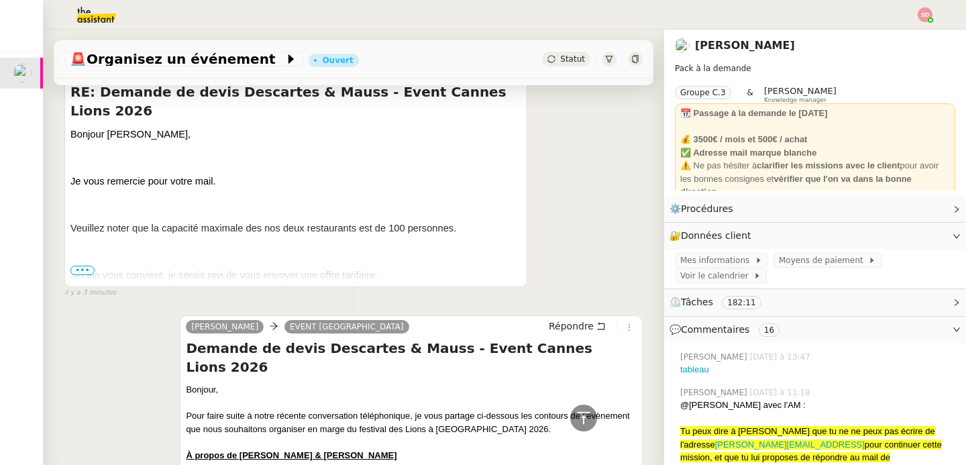
click at [89, 270] on span "•••" at bounding box center [82, 270] width 24 height 9
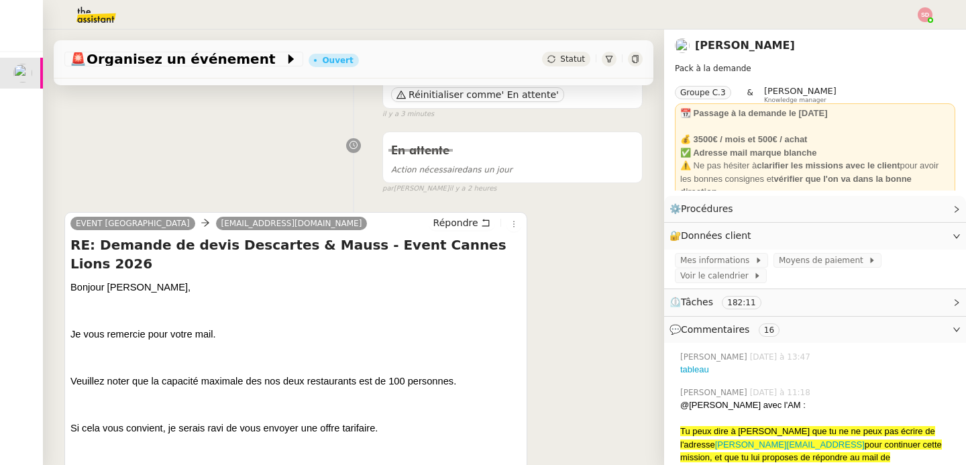
scroll to position [0, 0]
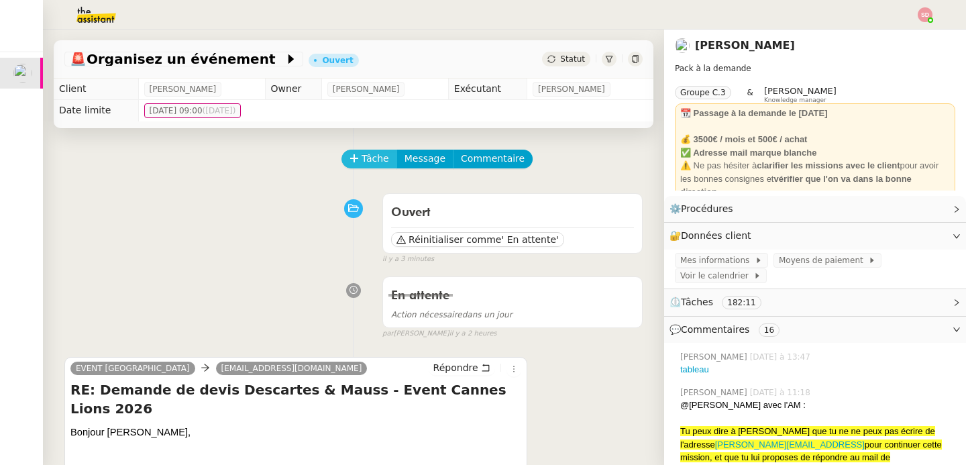
click at [360, 158] on button "Tâche" at bounding box center [370, 159] width 56 height 19
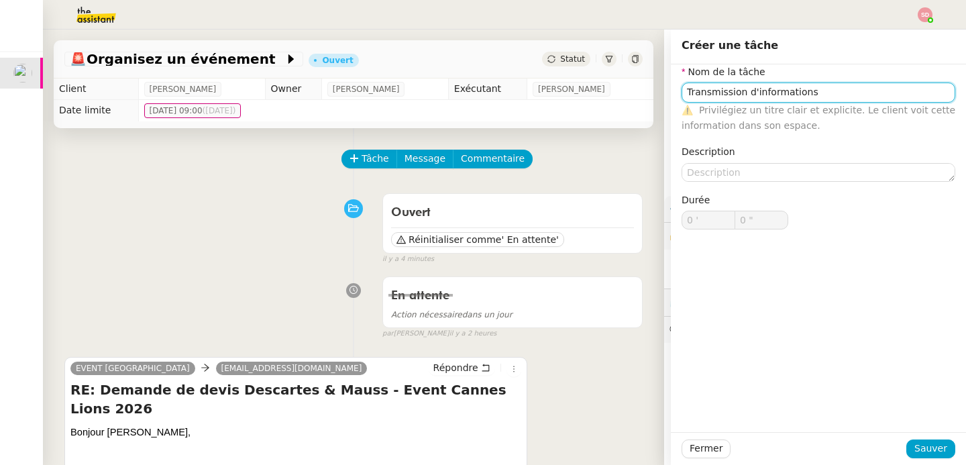
type input "Transmission d'informations"
click at [938, 436] on div "Fermer Sauver" at bounding box center [818, 448] width 295 height 33
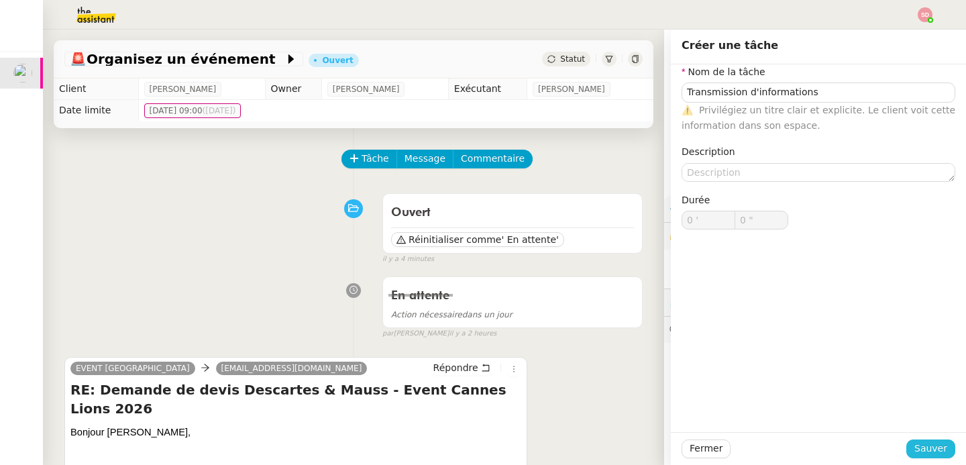
click at [935, 448] on span "Sauver" at bounding box center [931, 448] width 33 height 15
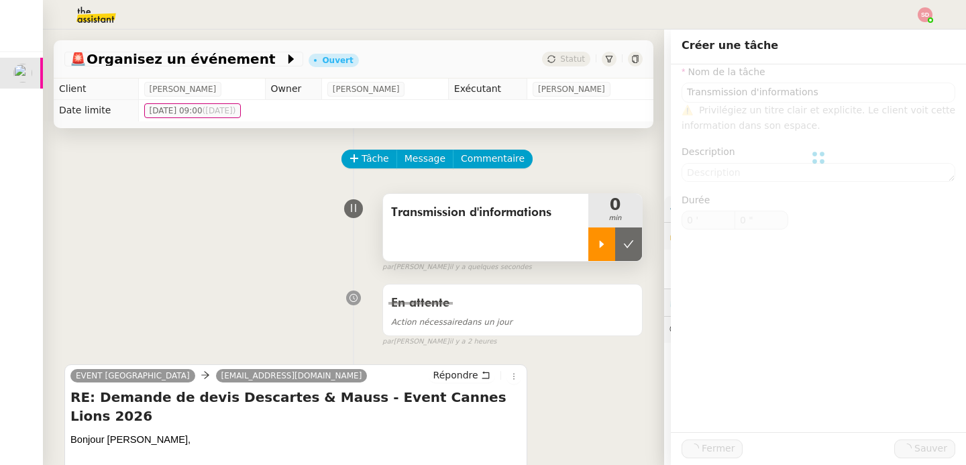
click at [610, 246] on div at bounding box center [602, 244] width 27 height 34
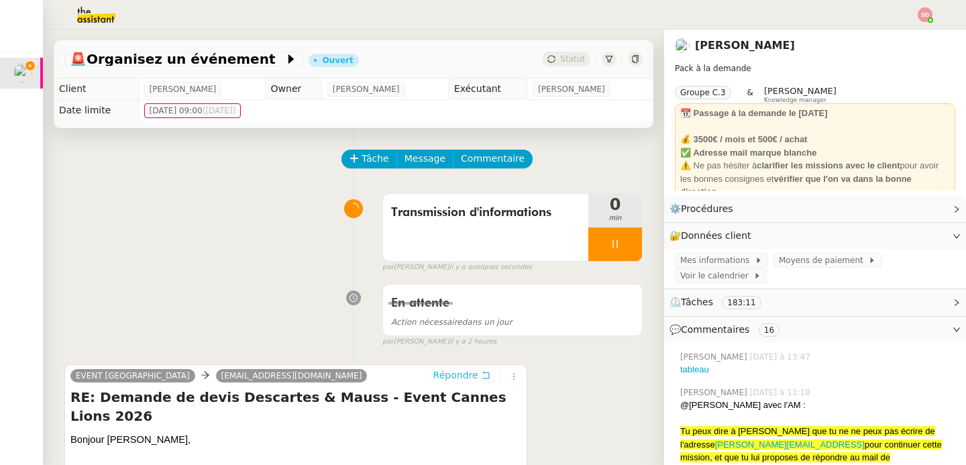
click at [450, 369] on span "Répondre" at bounding box center [456, 374] width 45 height 13
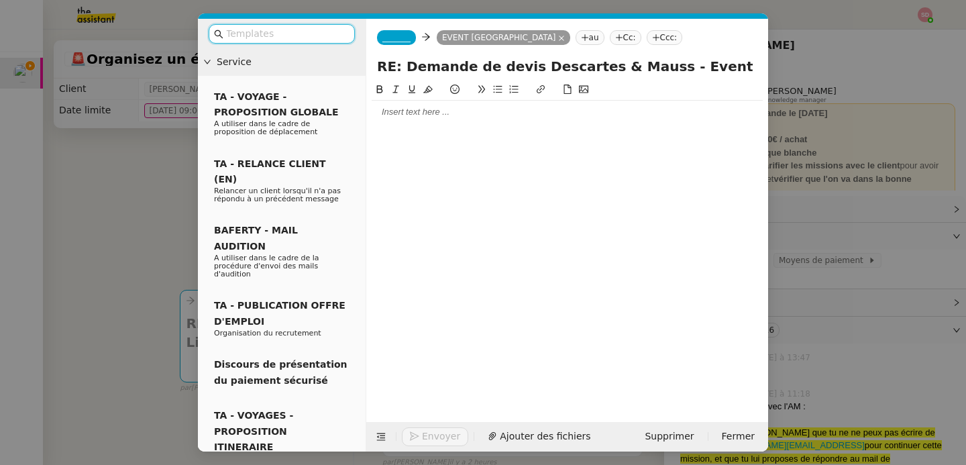
click at [409, 115] on div at bounding box center [567, 112] width 391 height 12
click at [393, 38] on span "_______" at bounding box center [397, 37] width 28 height 9
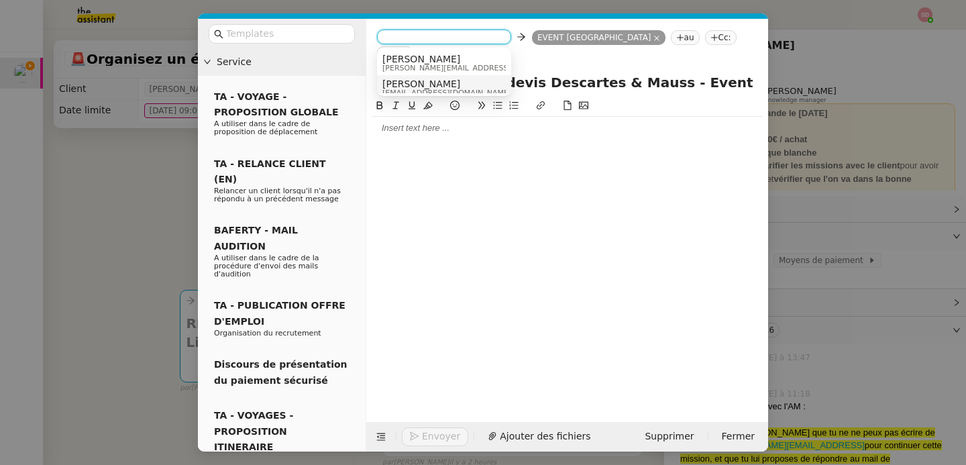
click at [421, 86] on span "[PERSON_NAME]" at bounding box center [447, 84] width 129 height 11
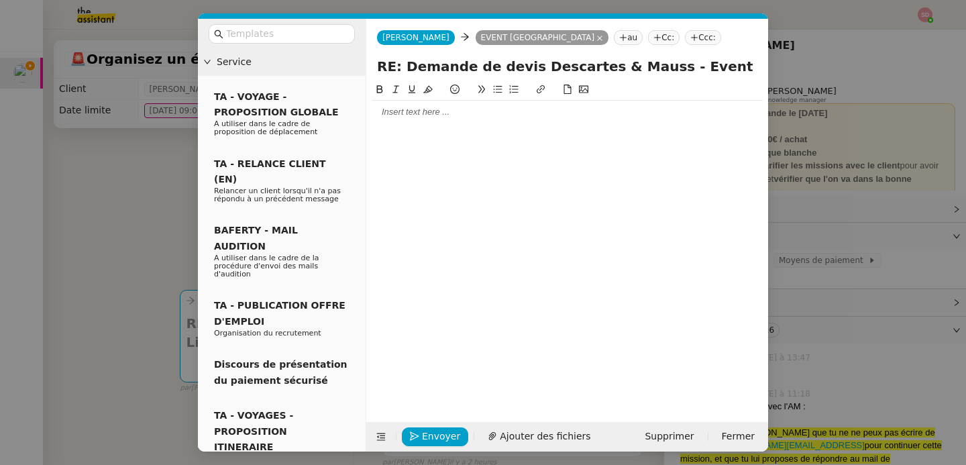
click at [102, 309] on nz-modal-container "Service TA - VOYAGE - PROPOSITION GLOBALE A utiliser dans le cadre de propositi…" at bounding box center [483, 232] width 966 height 465
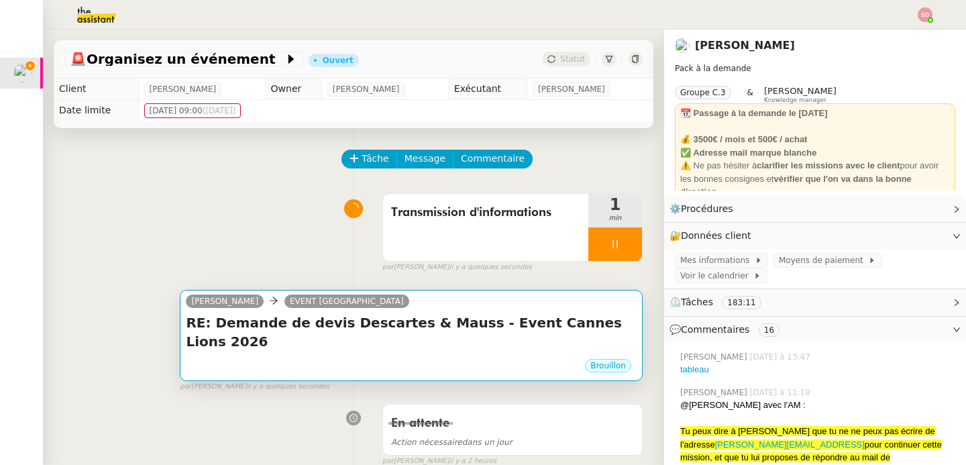
click at [312, 358] on div "Brouillon" at bounding box center [411, 368] width 451 height 20
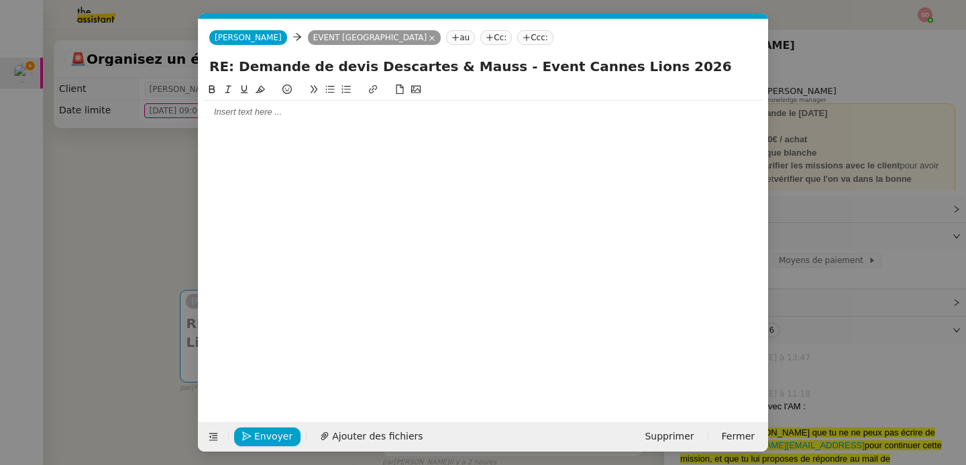
scroll to position [0, 28]
click at [271, 117] on div at bounding box center [483, 112] width 559 height 12
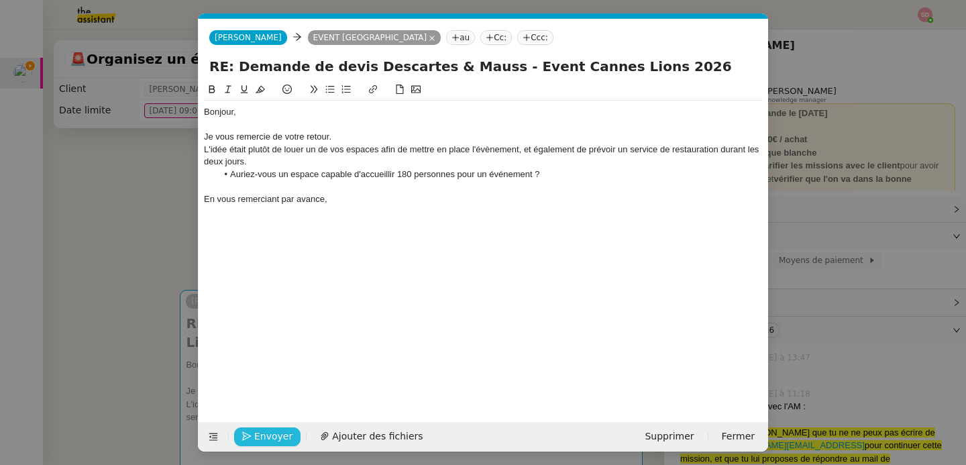
click at [250, 434] on icon "button" at bounding box center [246, 436] width 9 height 9
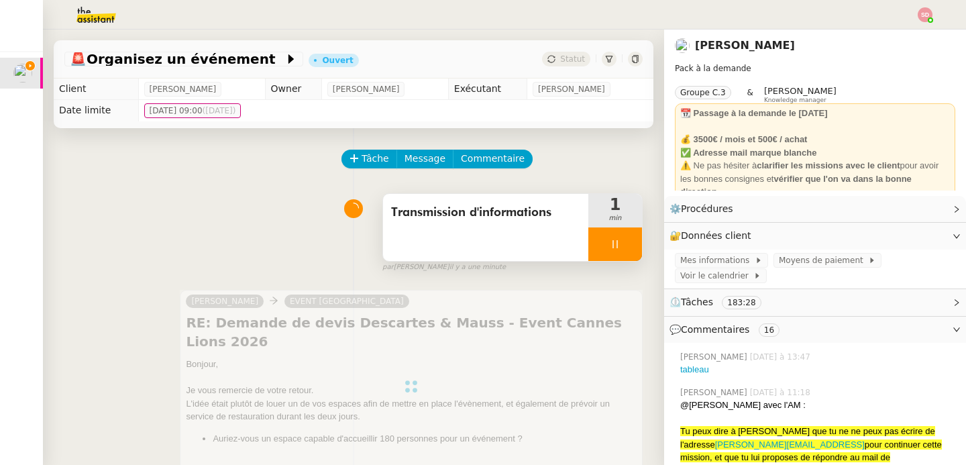
click at [607, 249] on div at bounding box center [616, 244] width 54 height 34
click at [627, 248] on icon at bounding box center [628, 244] width 11 height 11
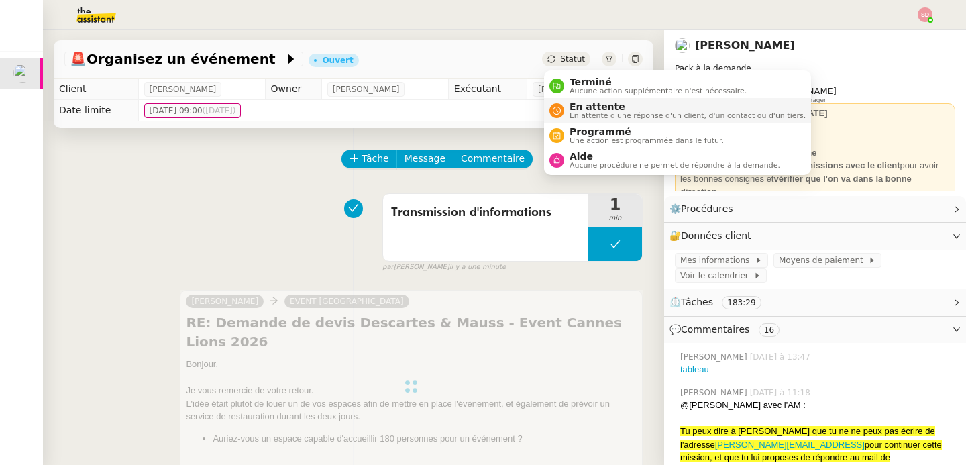
click at [570, 106] on span "En attente" at bounding box center [688, 106] width 236 height 11
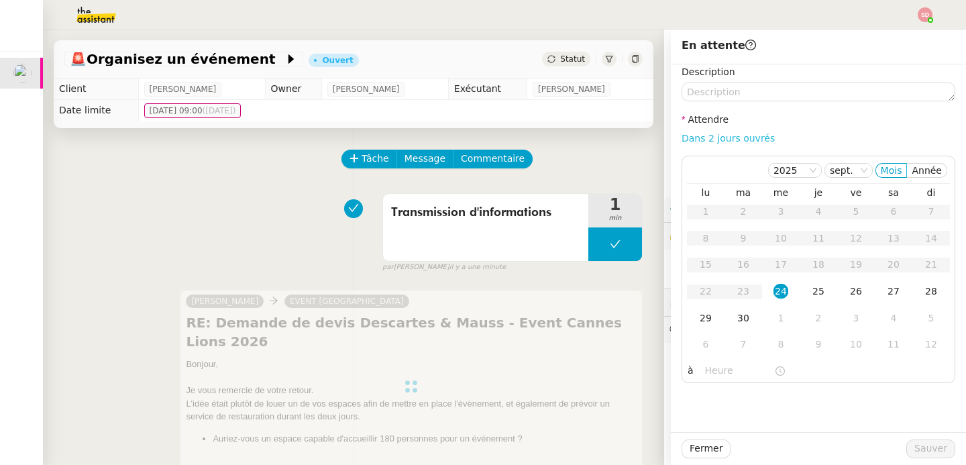
click at [747, 138] on link "Dans 2 jours ouvrés" at bounding box center [728, 138] width 93 height 11
type input "07:00"
click at [925, 452] on span "Sauver" at bounding box center [931, 448] width 33 height 15
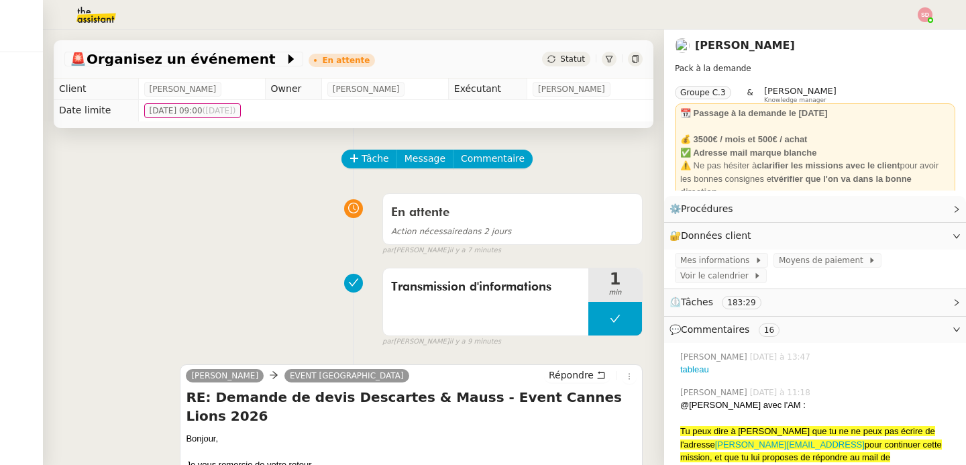
click at [158, 297] on div "Transmission d'informations 1 min false par [PERSON_NAME] il y a 9 minutes" at bounding box center [353, 305] width 578 height 86
